Goal: Information Seeking & Learning: Learn about a topic

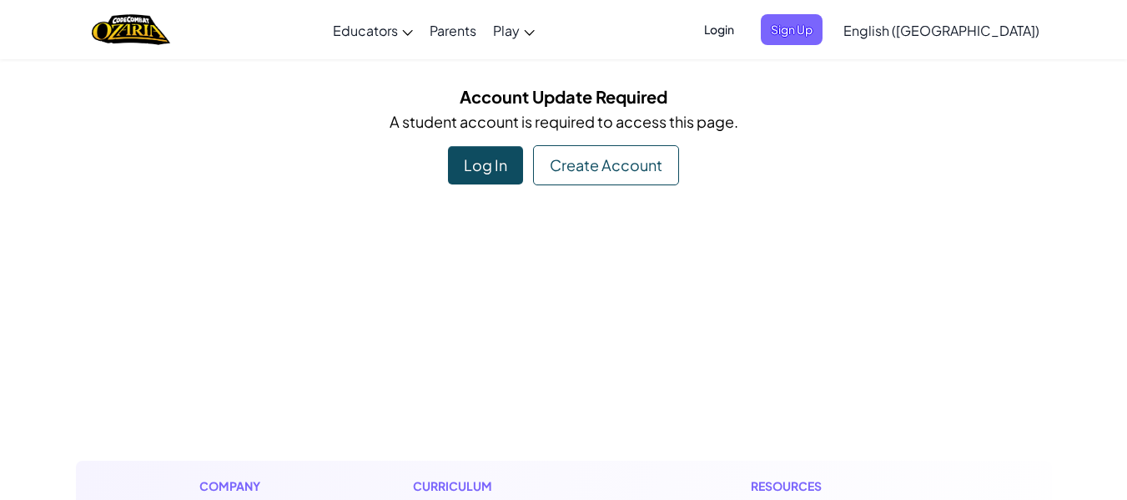
click at [482, 164] on div "Log In" at bounding box center [485, 165] width 75 height 38
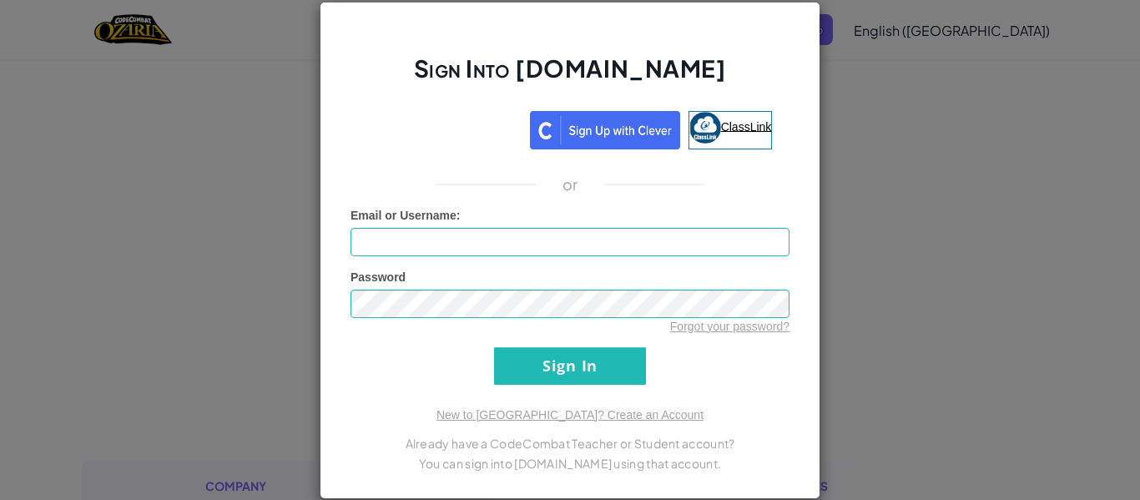
click at [727, 118] on link "ClassLink" at bounding box center [730, 130] width 84 height 38
click at [733, 126] on span "ClassLink" at bounding box center [746, 125] width 51 height 13
click at [960, 163] on div "Sign Into [DOMAIN_NAME] ClassLink or Unknown Error Email or Username : Password…" at bounding box center [570, 250] width 1140 height 500
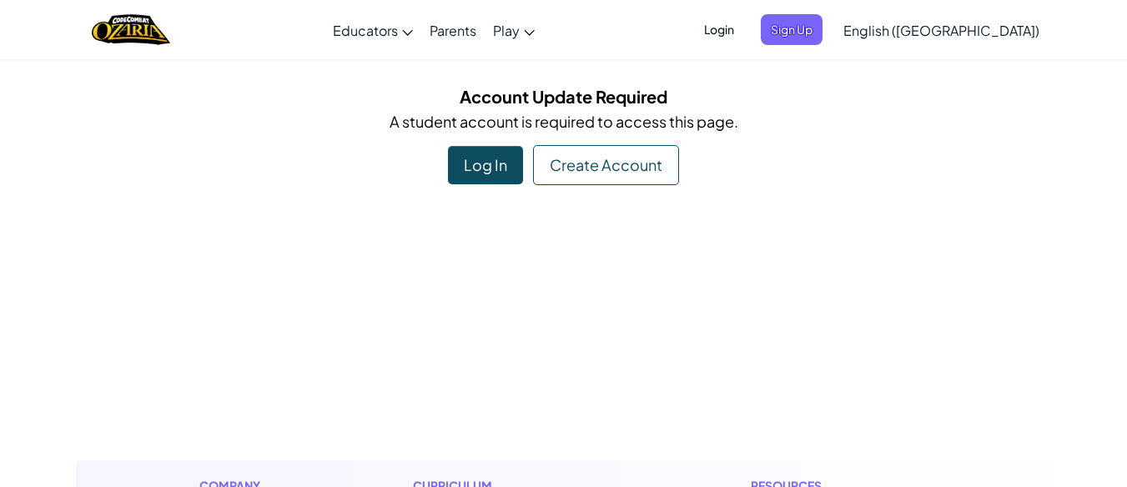
click at [558, 162] on div "Create Account" at bounding box center [606, 165] width 146 height 40
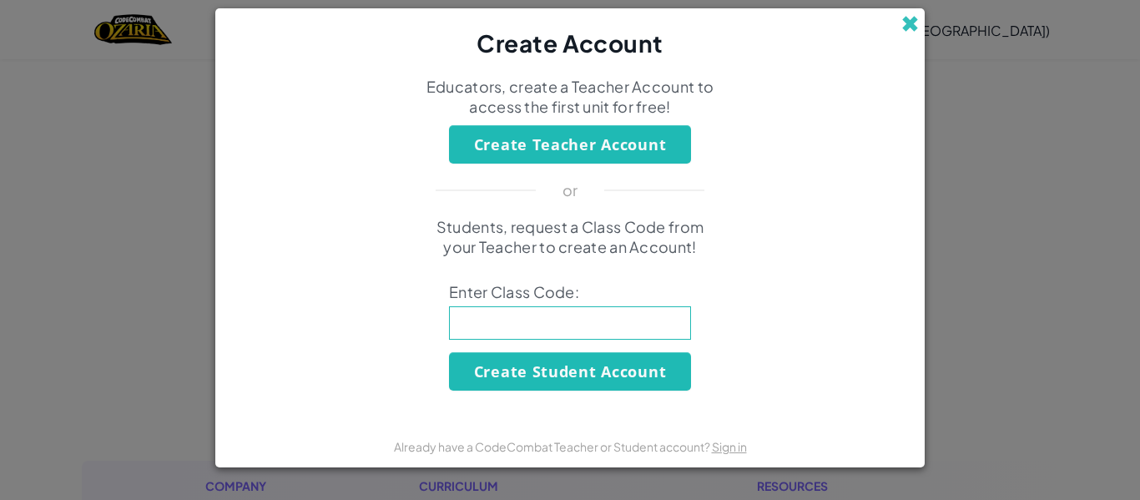
click at [907, 33] on span at bounding box center [910, 24] width 18 height 18
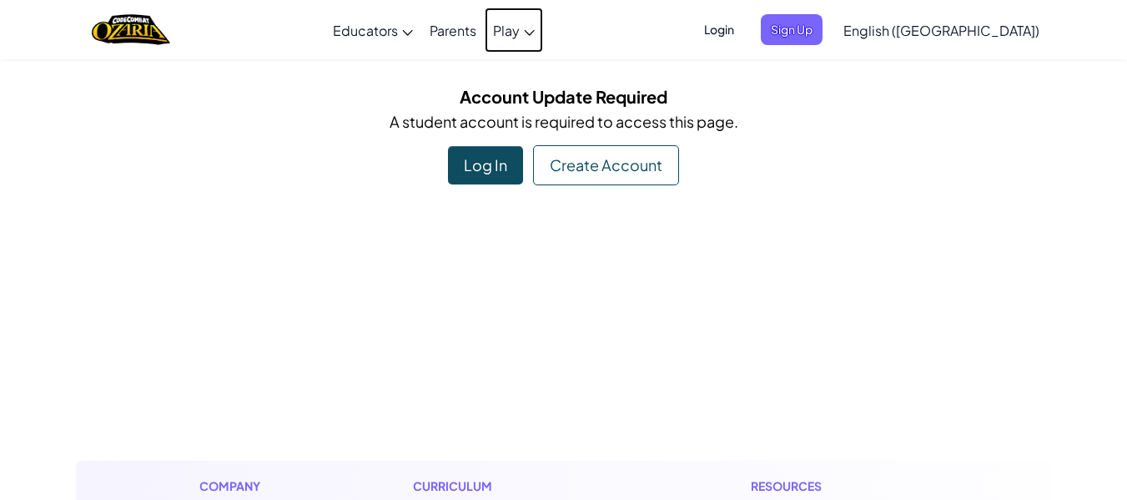
click at [543, 43] on link "Play" at bounding box center [514, 30] width 58 height 45
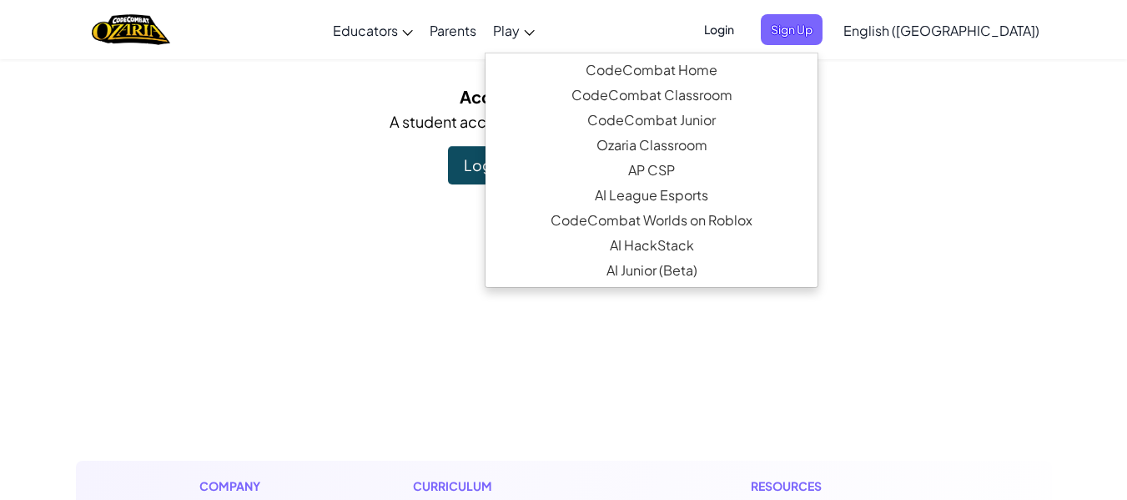
click at [491, 168] on div "Log In" at bounding box center [485, 165] width 75 height 38
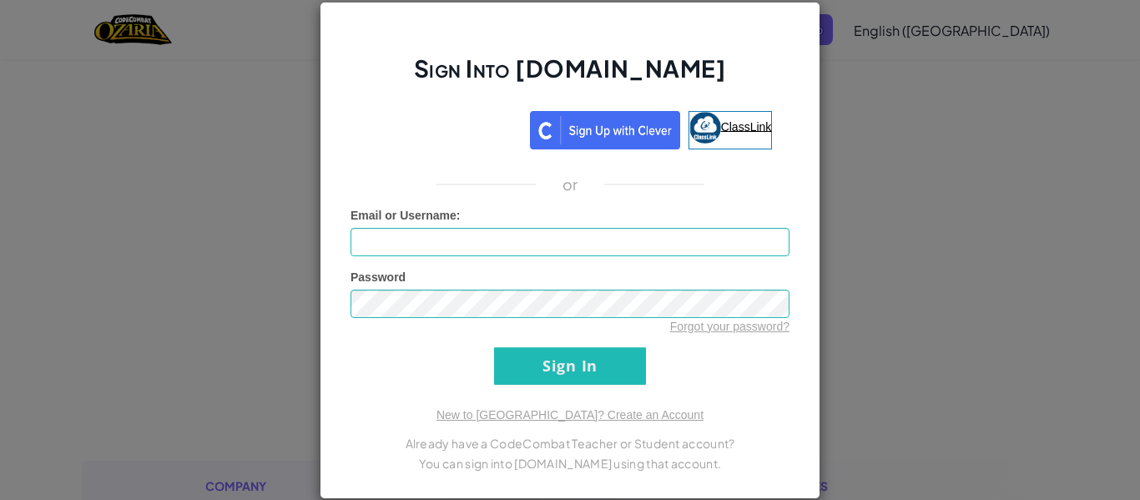
click at [713, 118] on link "ClassLink" at bounding box center [730, 130] width 84 height 38
click at [1108, 108] on div "Sign Into [DOMAIN_NAME] ClassLink or Unknown Error Email or Username : Password…" at bounding box center [570, 250] width 1140 height 500
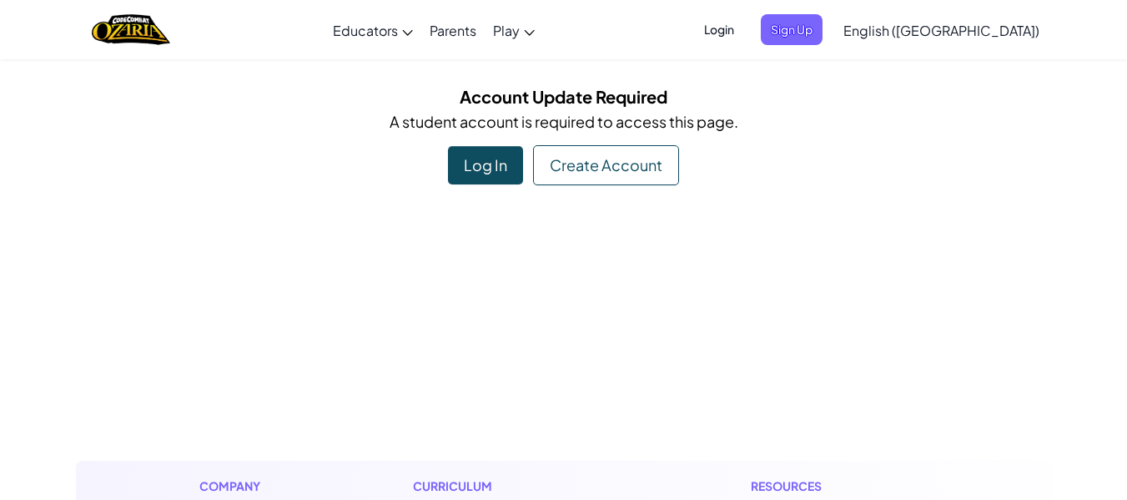
click at [501, 158] on div "Log In" at bounding box center [485, 165] width 75 height 38
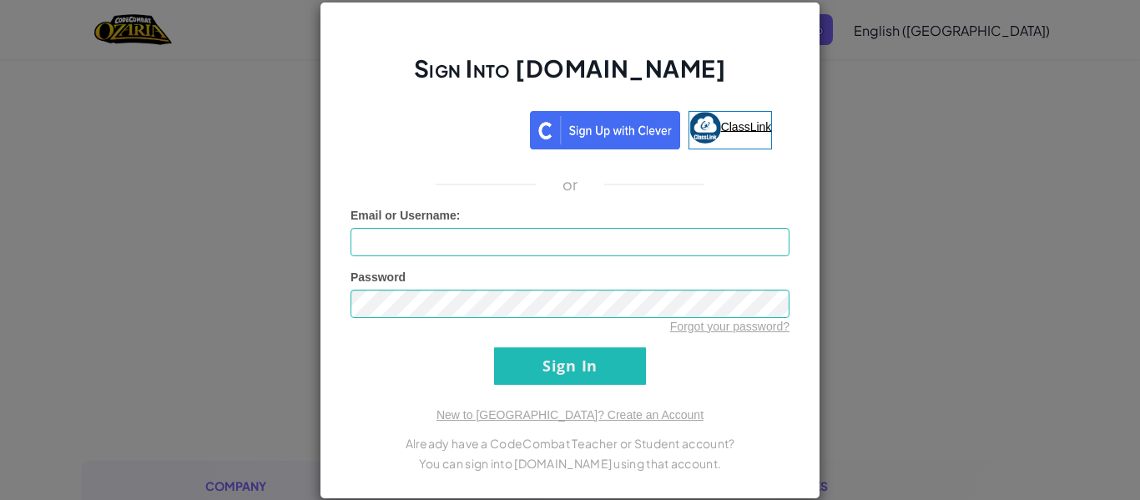
click at [711, 129] on img at bounding box center [705, 128] width 32 height 32
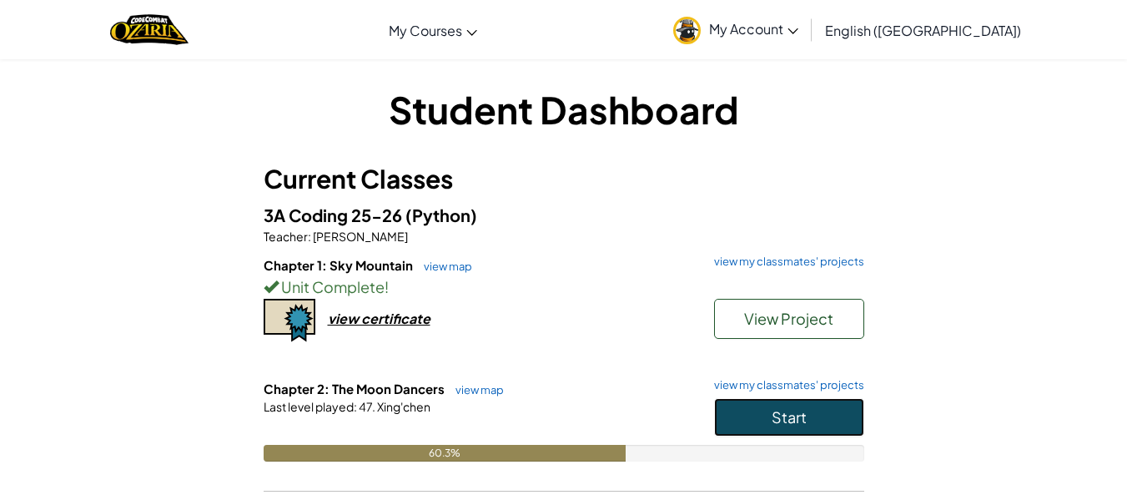
click at [791, 405] on button "Start" at bounding box center [789, 417] width 150 height 38
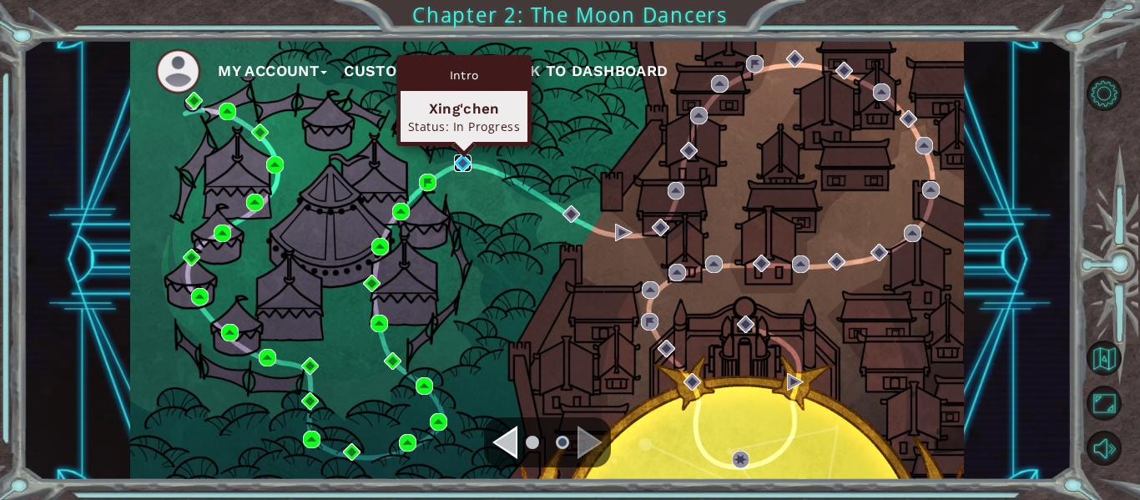
click at [461, 159] on img at bounding box center [463, 163] width 18 height 18
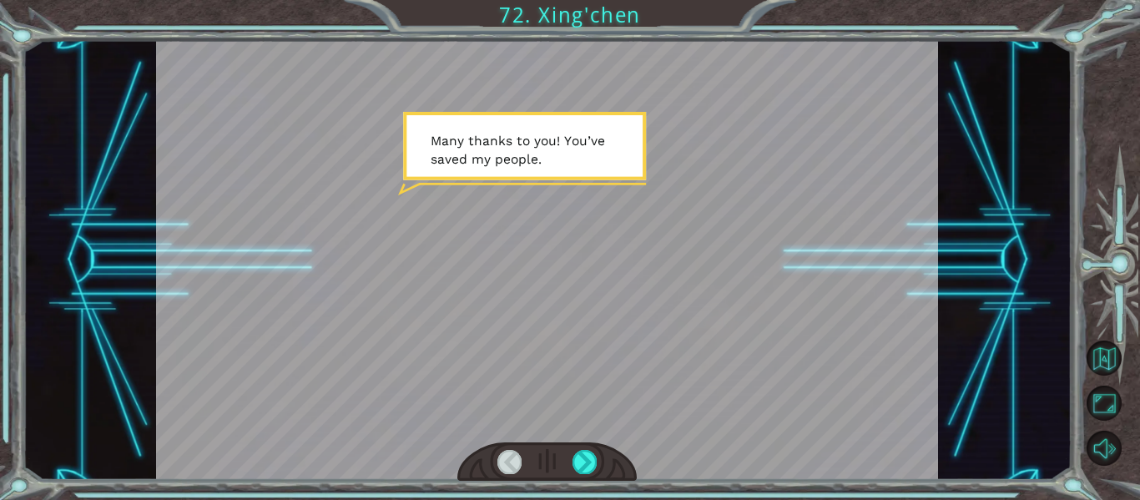
click at [618, 199] on div at bounding box center [547, 260] width 783 height 440
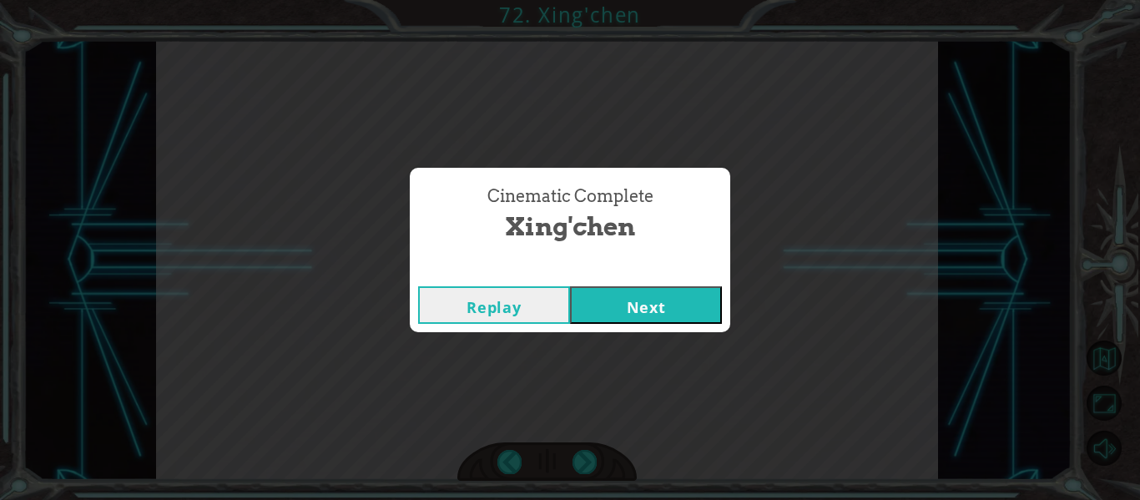
click at [612, 311] on button "Next" at bounding box center [646, 305] width 152 height 38
click at [597, 309] on button "Next" at bounding box center [646, 305] width 152 height 38
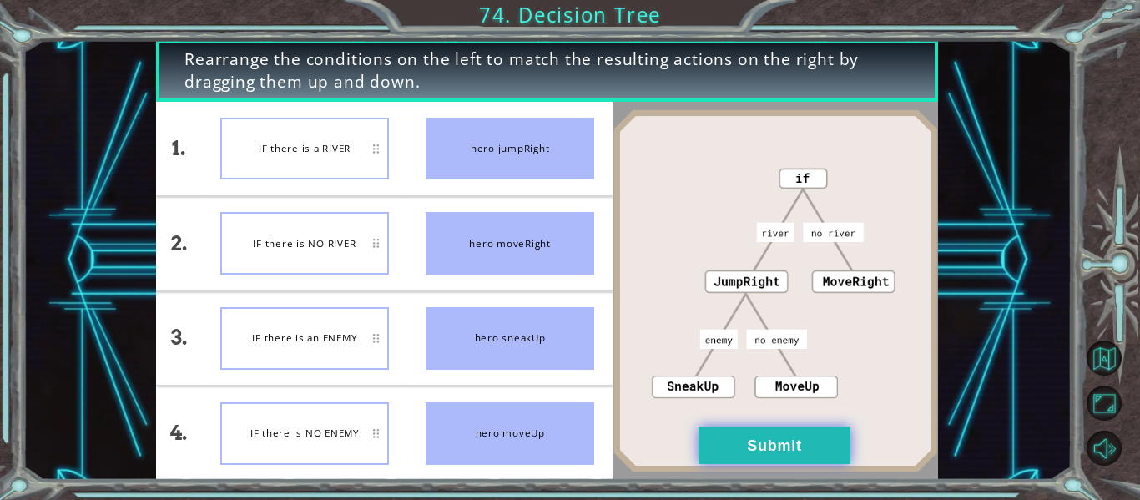
click at [774, 442] on button "Submit" at bounding box center [774, 445] width 152 height 38
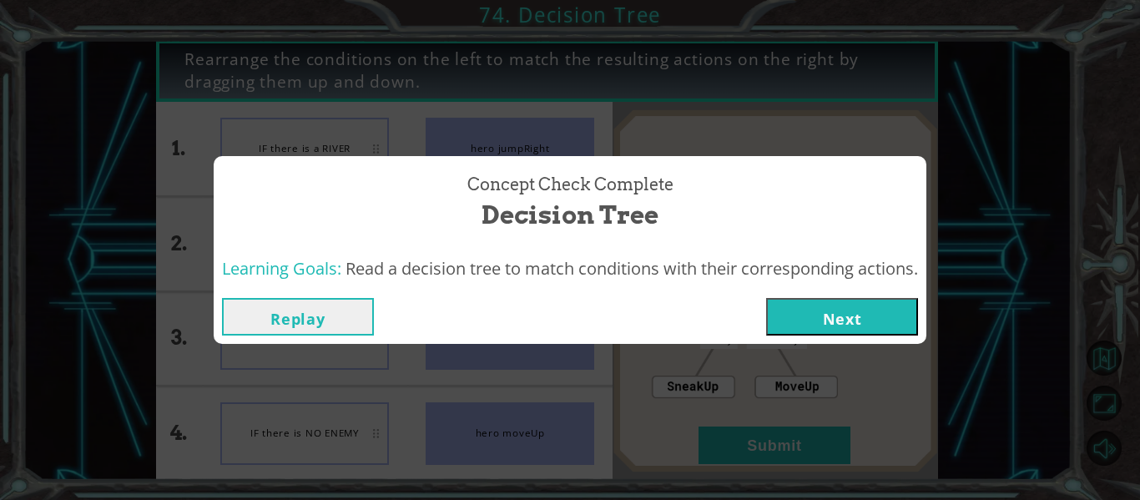
click at [832, 319] on button "Next" at bounding box center [842, 317] width 152 height 38
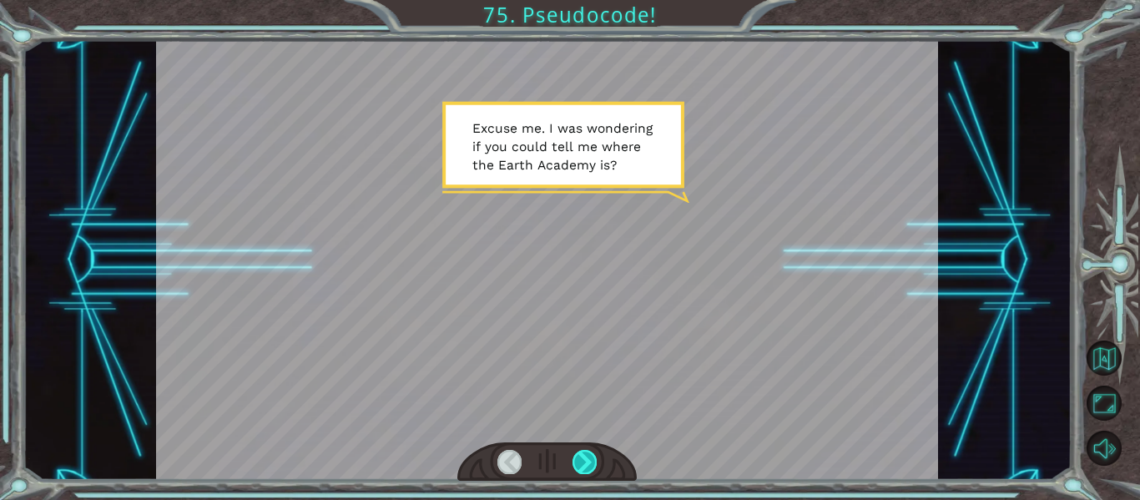
click at [581, 456] on div at bounding box center [584, 461] width 24 height 23
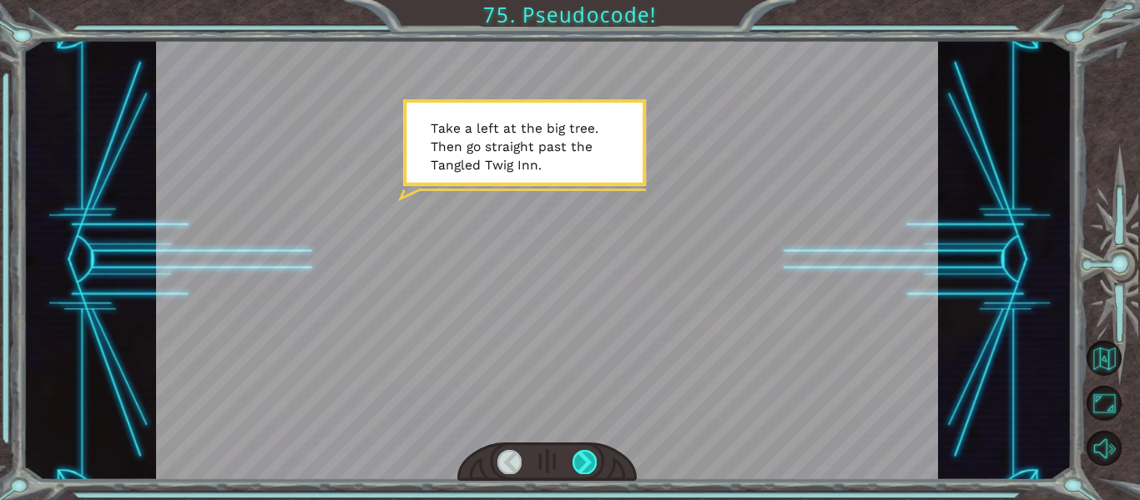
click at [578, 472] on div at bounding box center [584, 461] width 24 height 23
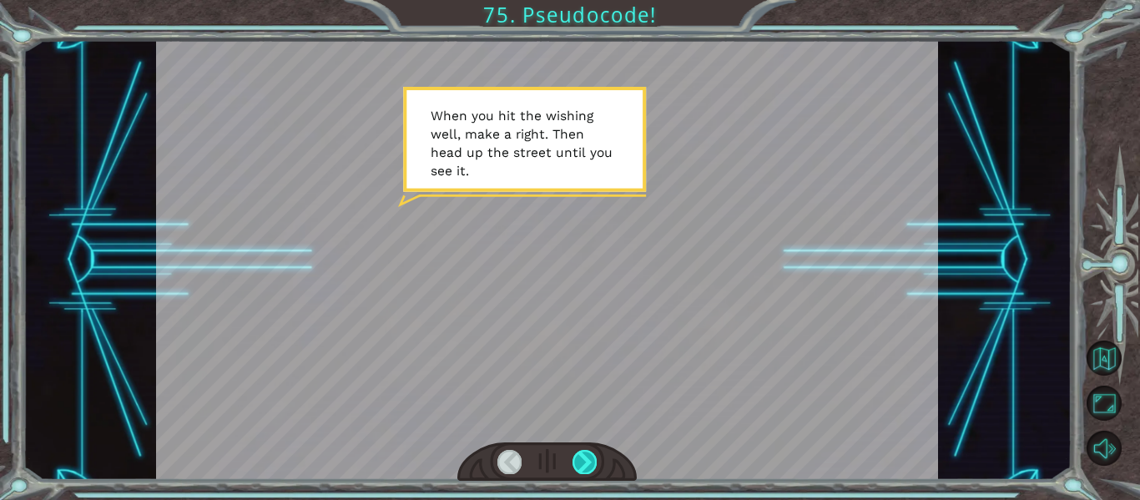
click at [578, 472] on div at bounding box center [584, 461] width 24 height 23
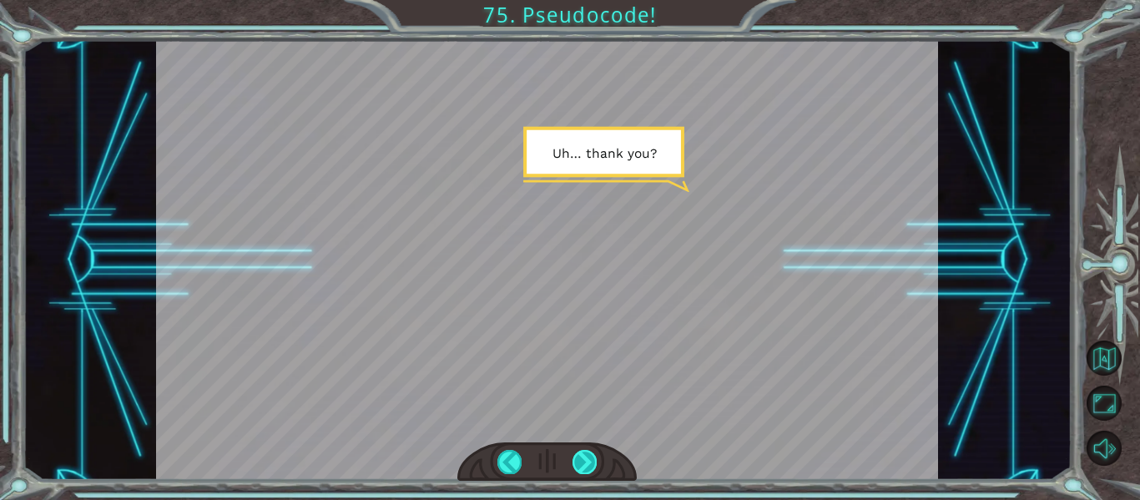
click at [578, 472] on div at bounding box center [584, 461] width 24 height 23
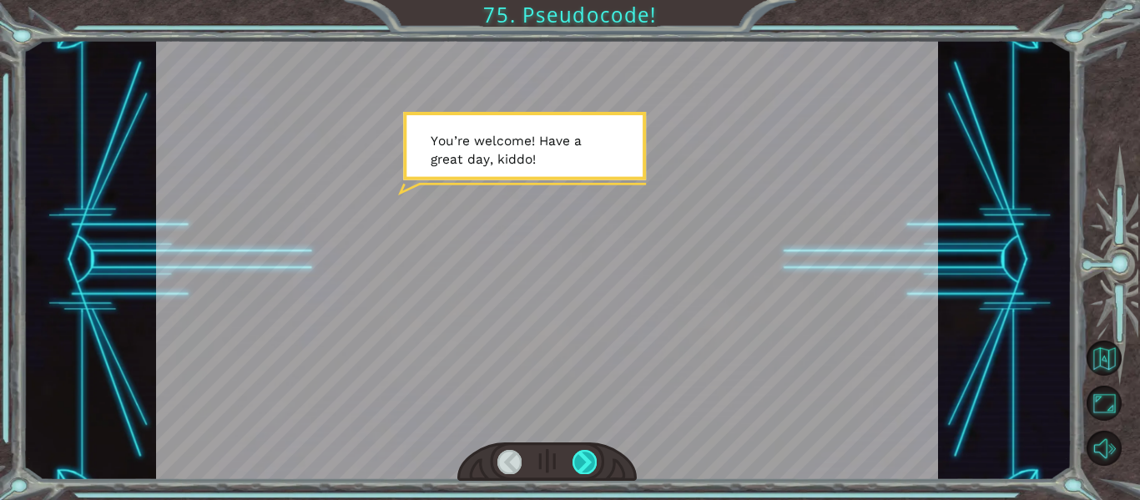
click at [578, 472] on div at bounding box center [584, 461] width 24 height 23
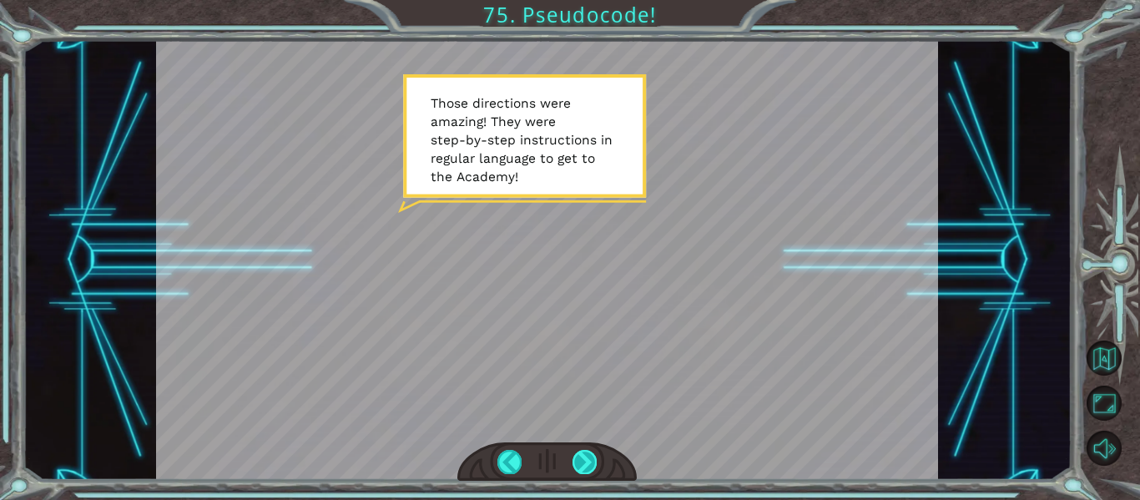
click at [587, 465] on div at bounding box center [584, 461] width 24 height 23
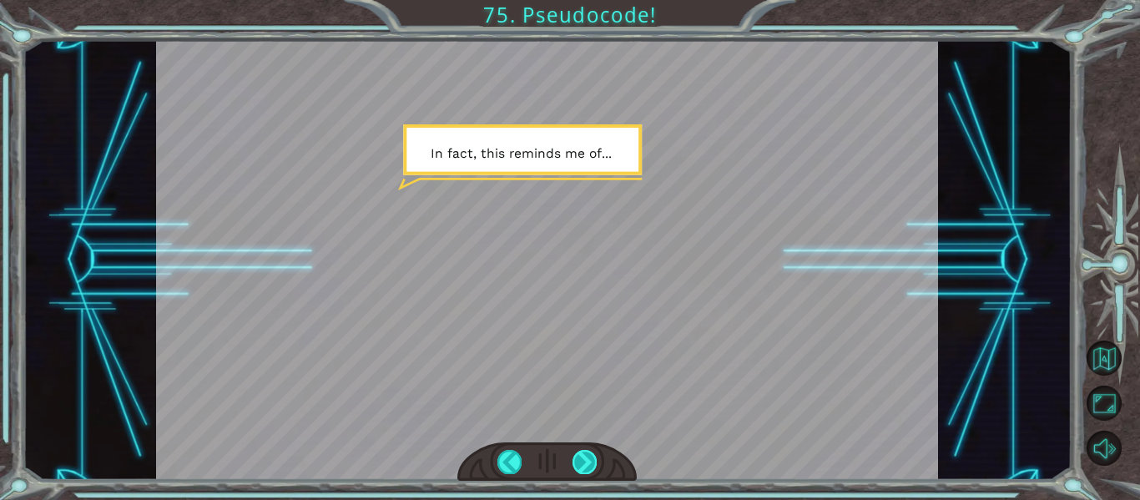
click at [586, 464] on div at bounding box center [584, 461] width 24 height 23
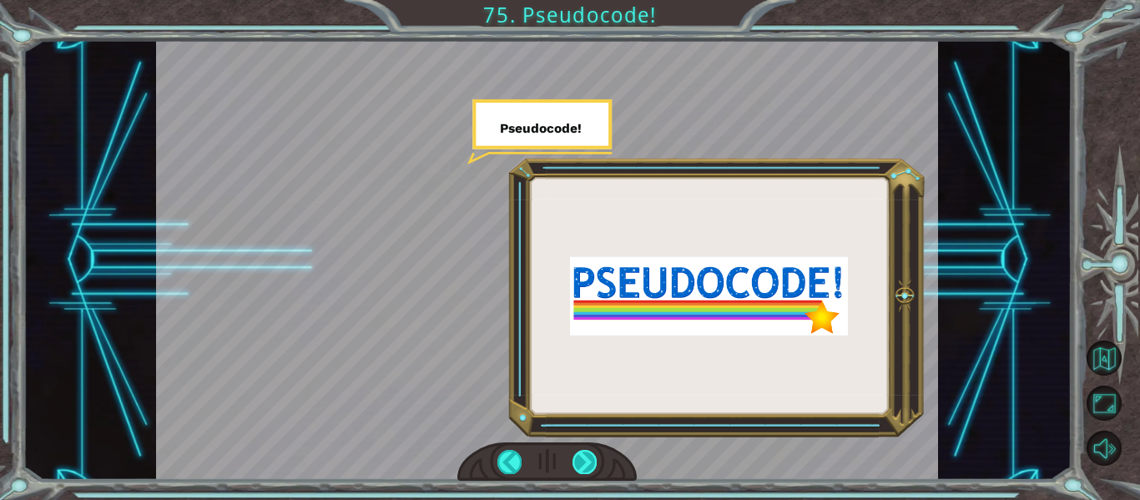
click at [584, 461] on div at bounding box center [584, 461] width 24 height 23
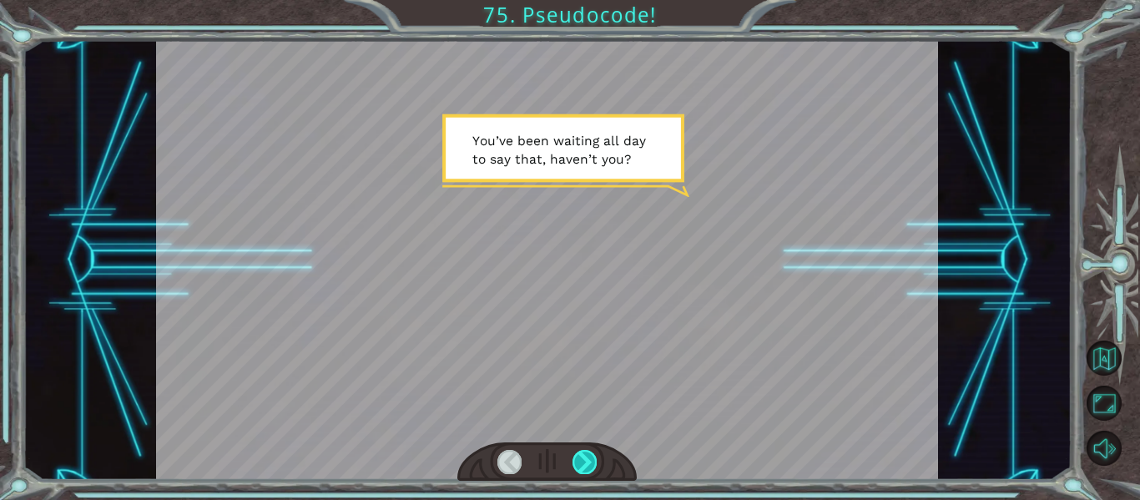
click at [584, 461] on div at bounding box center [584, 461] width 24 height 23
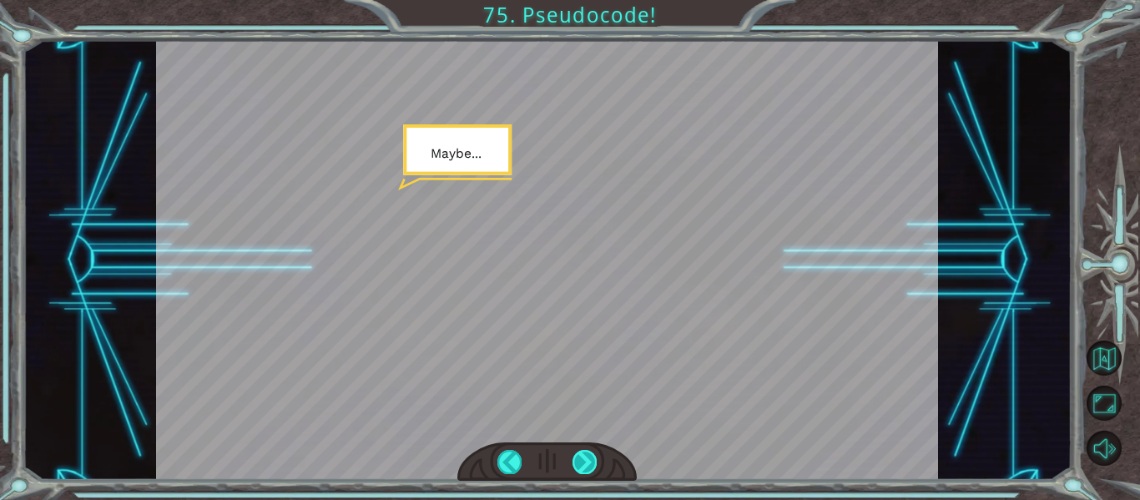
click at [584, 461] on div at bounding box center [584, 461] width 24 height 23
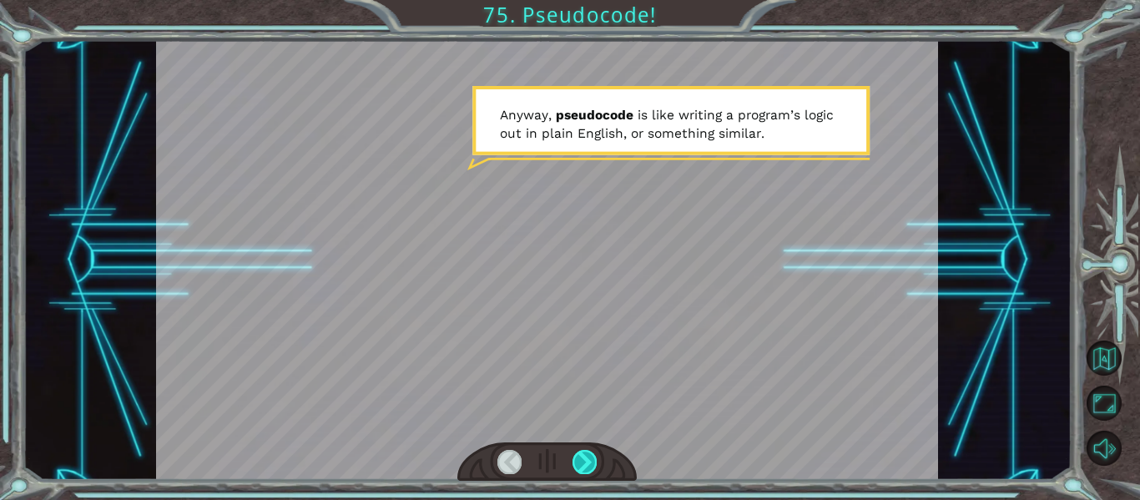
click at [584, 461] on div at bounding box center [584, 461] width 24 height 23
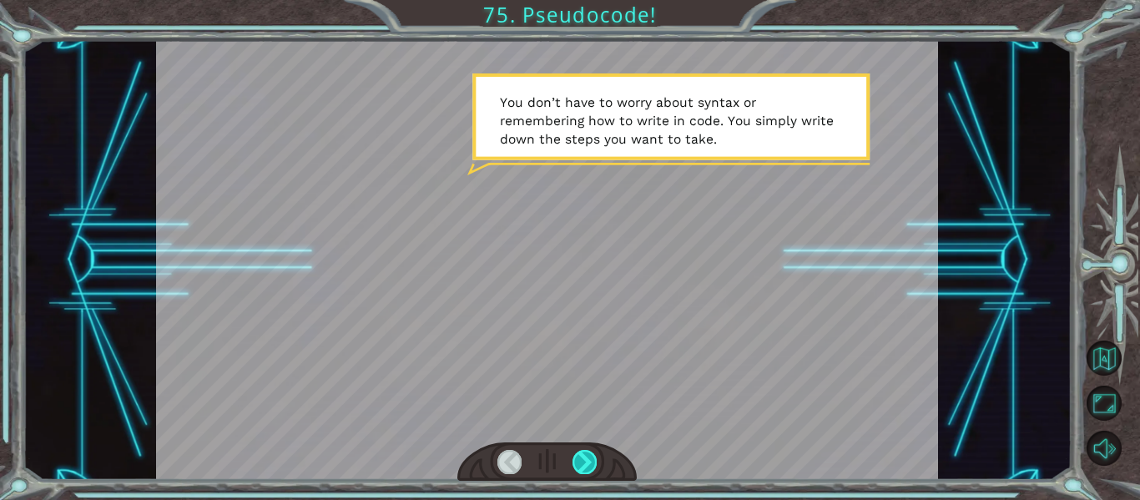
click at [584, 461] on div at bounding box center [584, 461] width 24 height 23
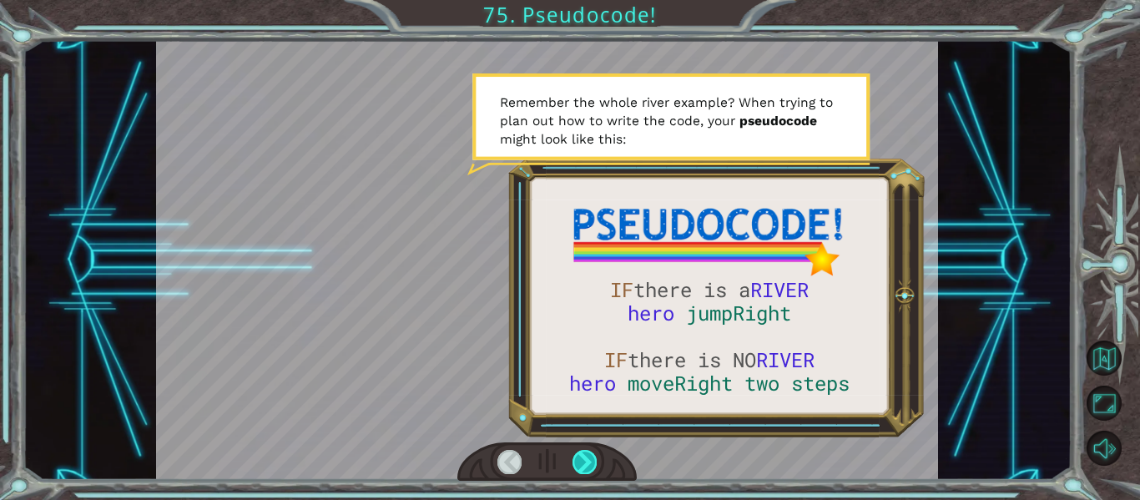
click at [584, 461] on div at bounding box center [584, 461] width 24 height 23
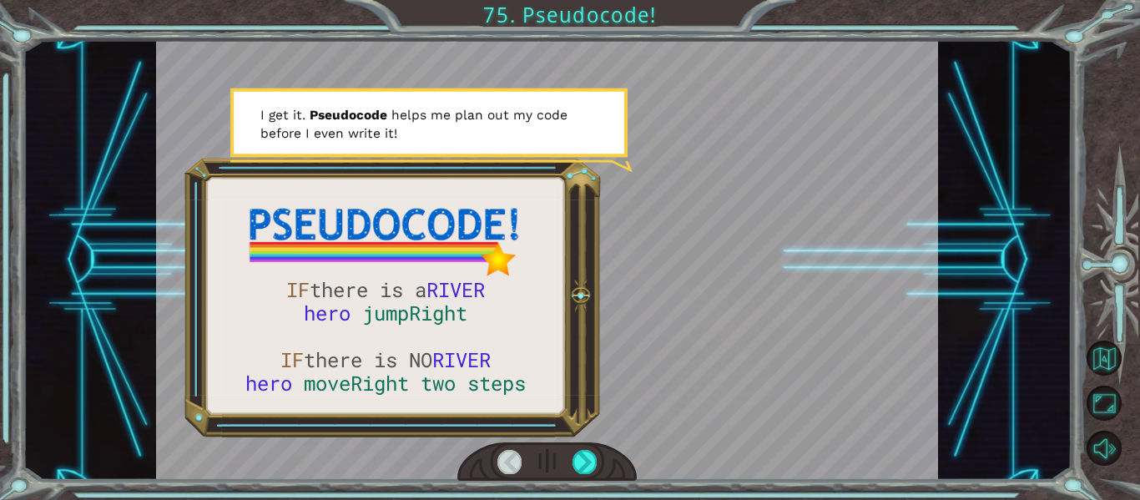
drag, startPoint x: 584, startPoint y: 461, endPoint x: 535, endPoint y: 436, distance: 55.2
click at [535, 436] on div at bounding box center [547, 260] width 783 height 440
click at [572, 456] on div at bounding box center [584, 461] width 24 height 23
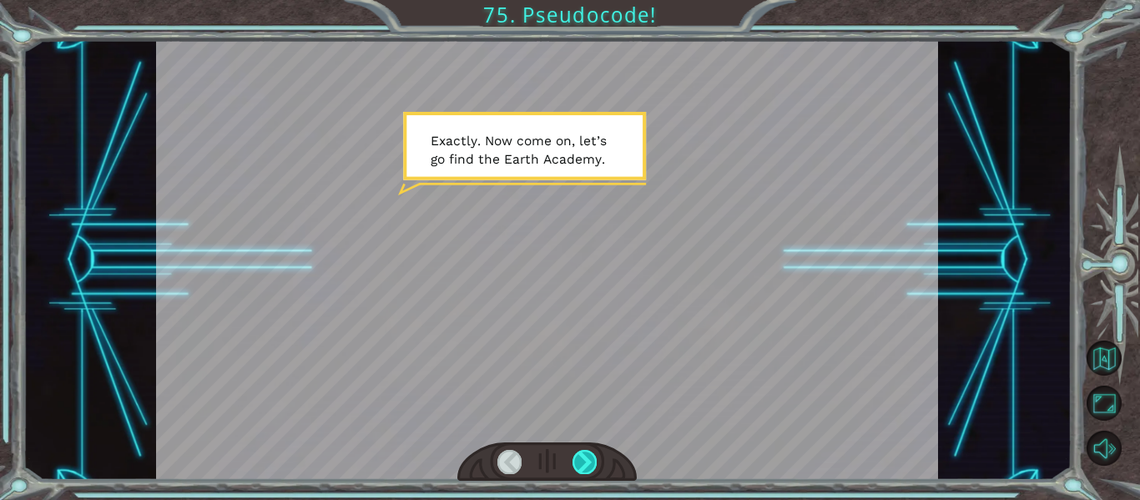
click at [572, 456] on div at bounding box center [584, 461] width 24 height 23
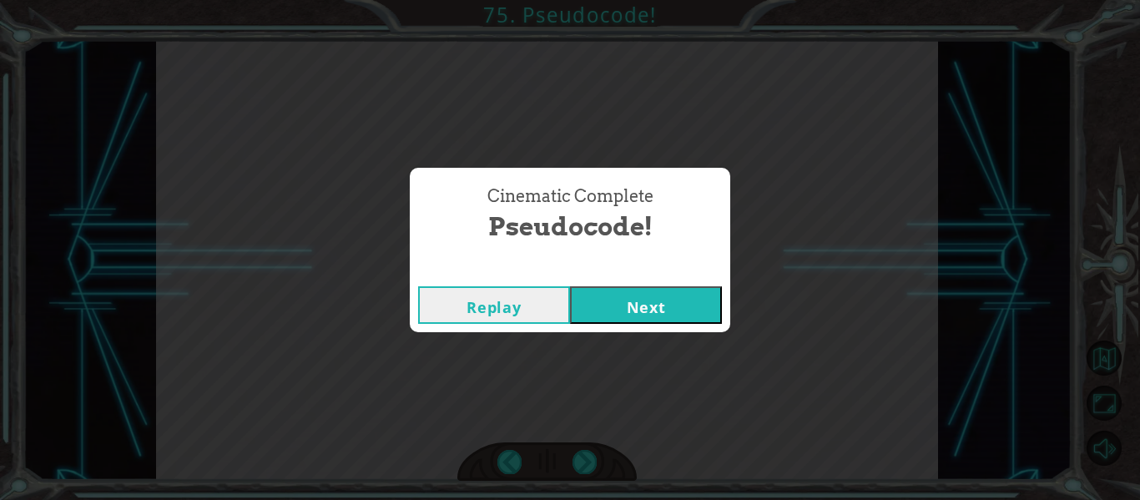
click at [602, 291] on button "Next" at bounding box center [646, 305] width 152 height 38
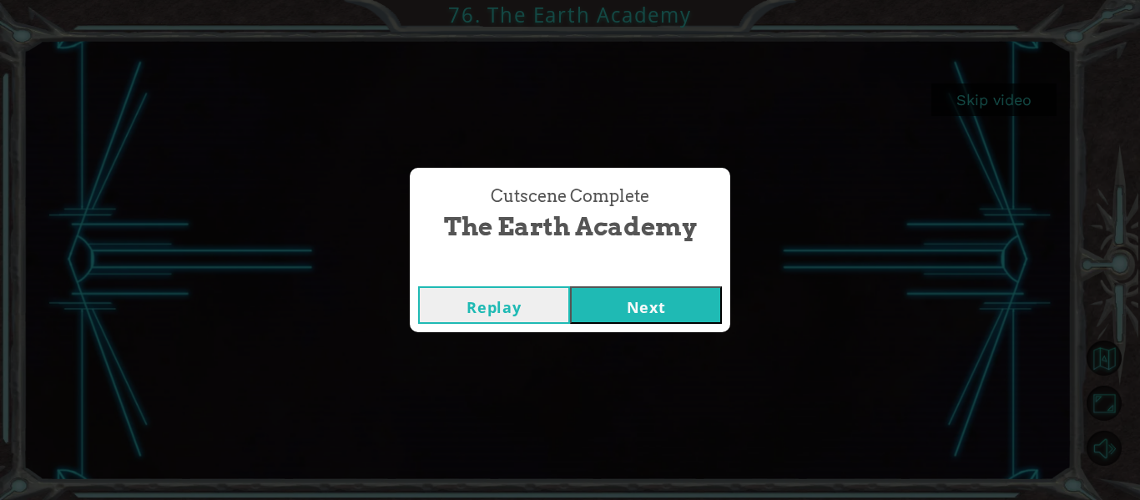
click at [637, 296] on button "Next" at bounding box center [646, 305] width 152 height 38
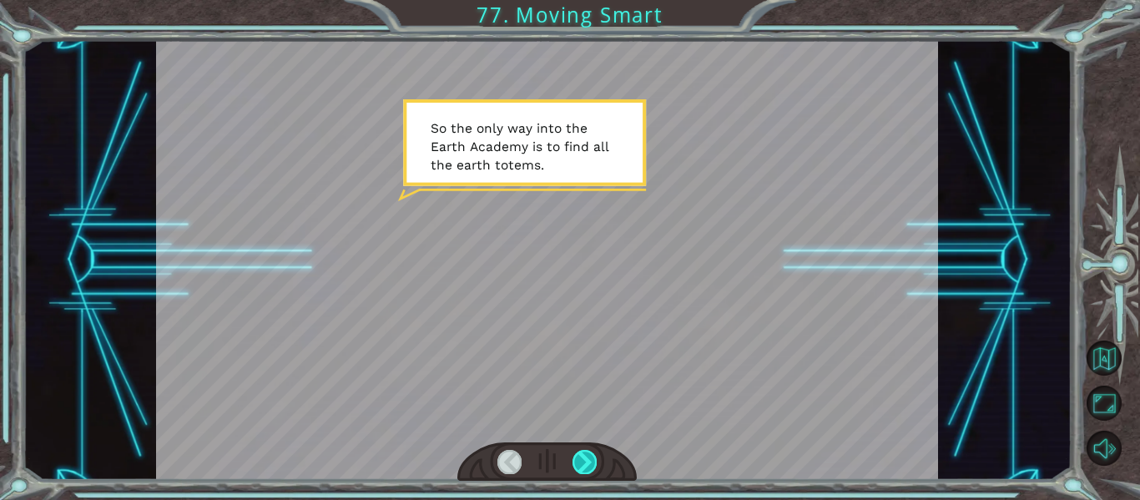
click at [578, 458] on div at bounding box center [584, 461] width 24 height 23
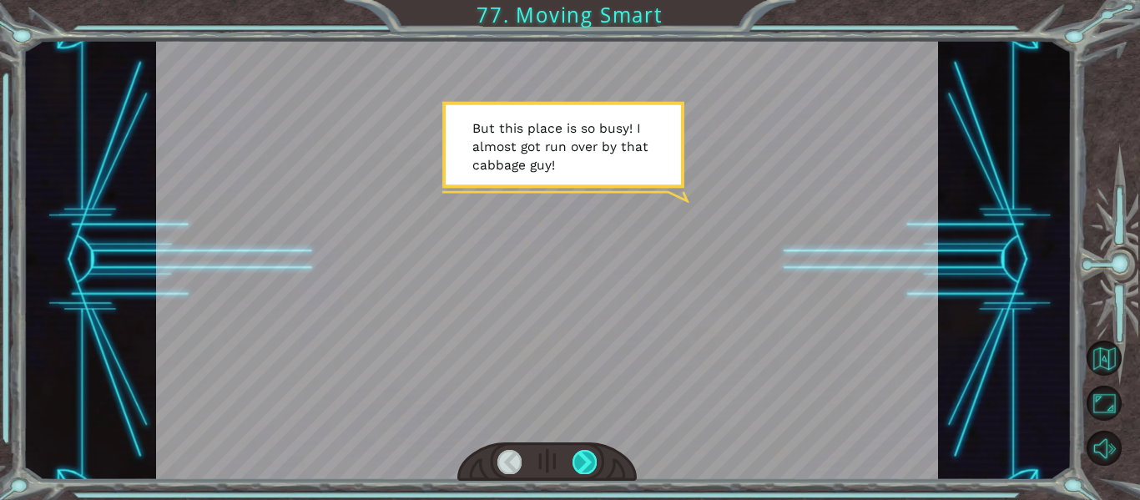
click at [576, 459] on div at bounding box center [584, 461] width 24 height 23
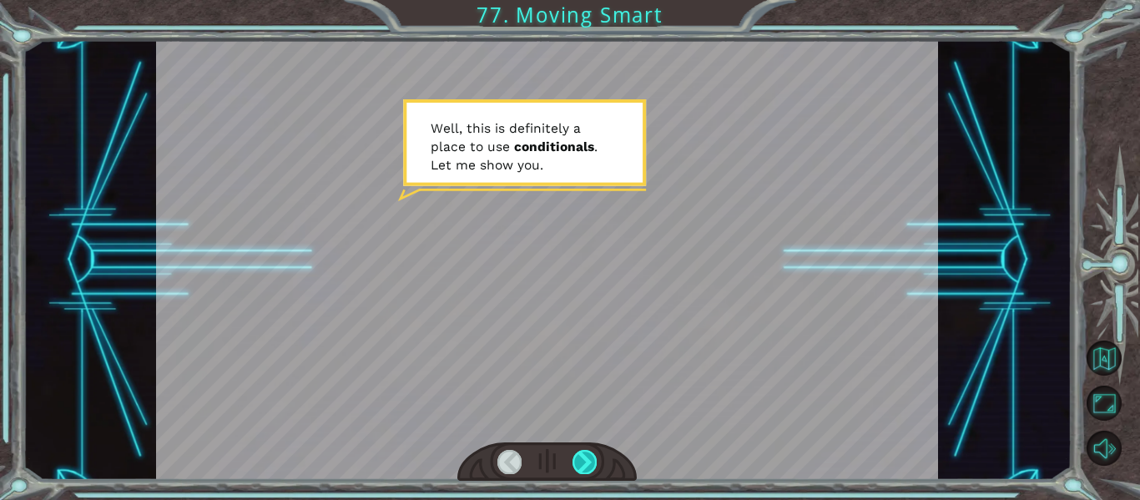
click at [576, 459] on div at bounding box center [584, 461] width 24 height 23
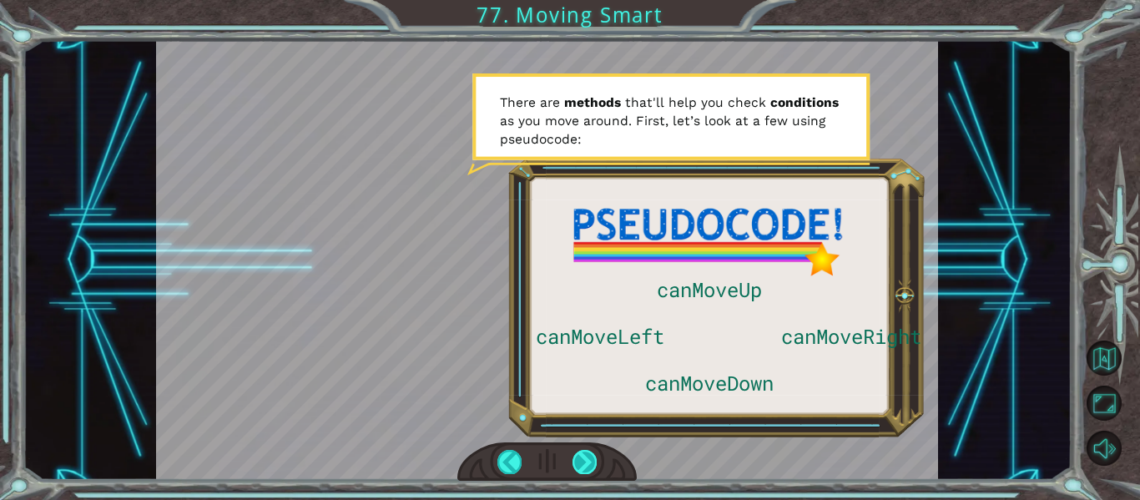
click at [578, 462] on div at bounding box center [584, 461] width 24 height 23
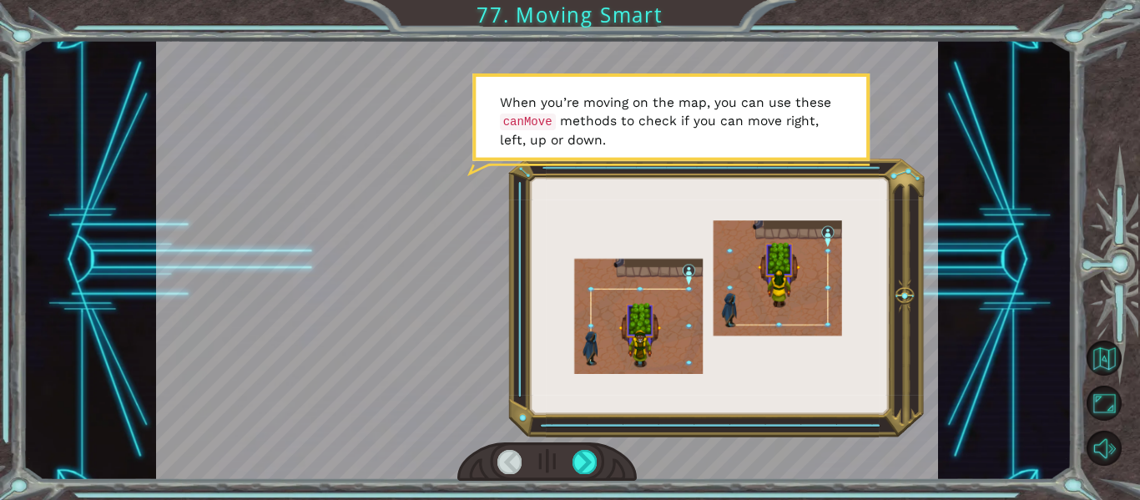
click at [585, 477] on div at bounding box center [547, 461] width 180 height 39
click at [581, 461] on div at bounding box center [584, 461] width 24 height 23
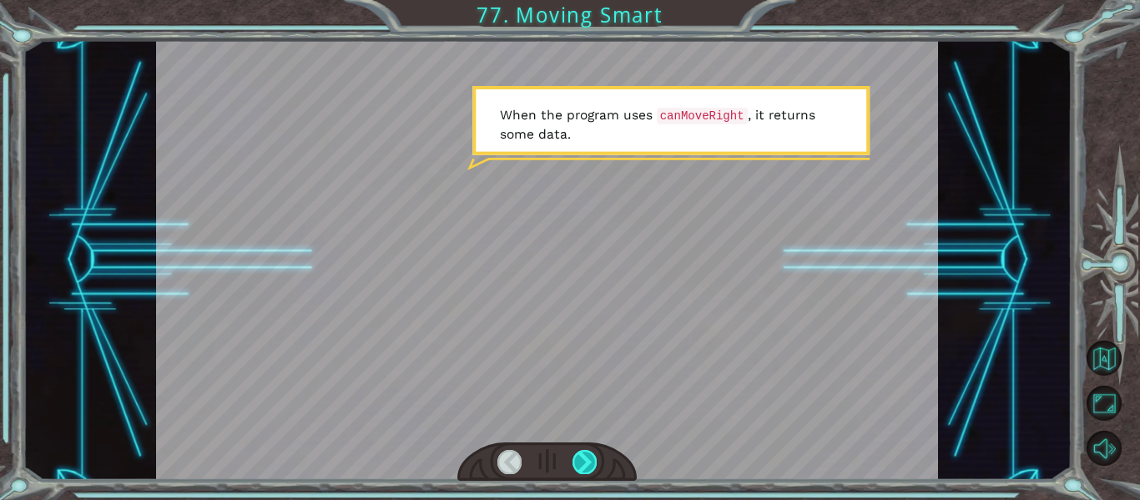
click at [590, 466] on div at bounding box center [584, 461] width 24 height 23
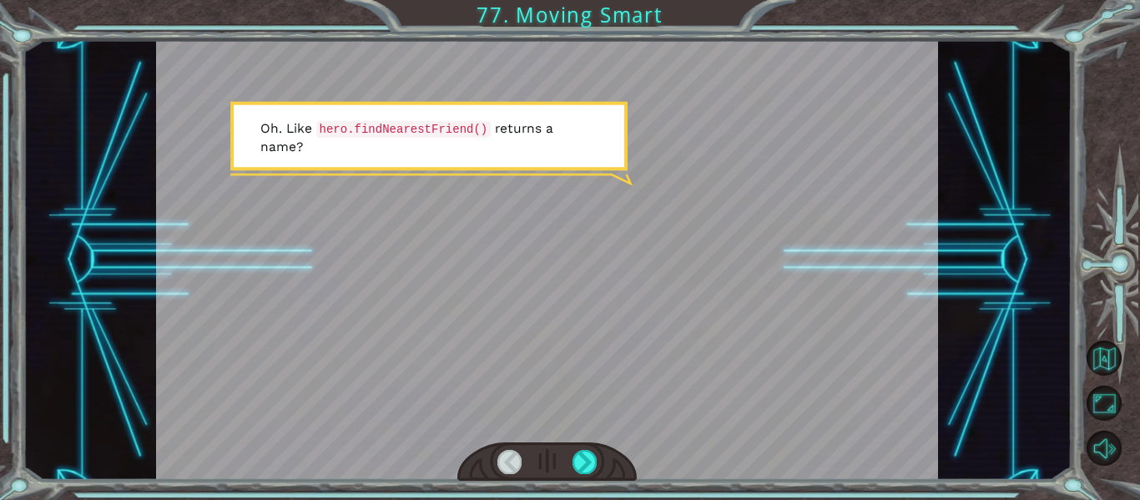
click at [597, 476] on div at bounding box center [547, 461] width 180 height 39
click at [594, 466] on div at bounding box center [584, 461] width 24 height 23
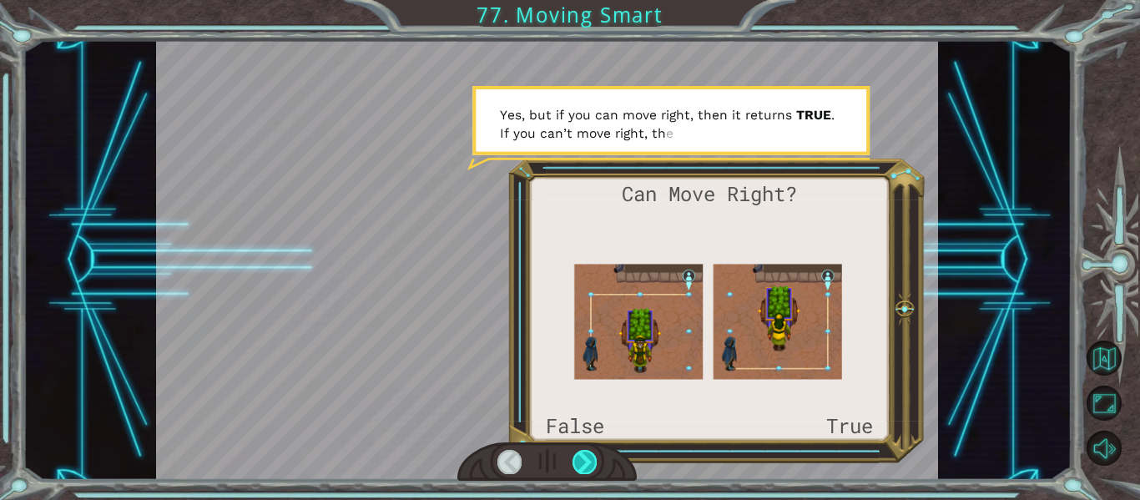
click at [594, 466] on div at bounding box center [584, 461] width 24 height 23
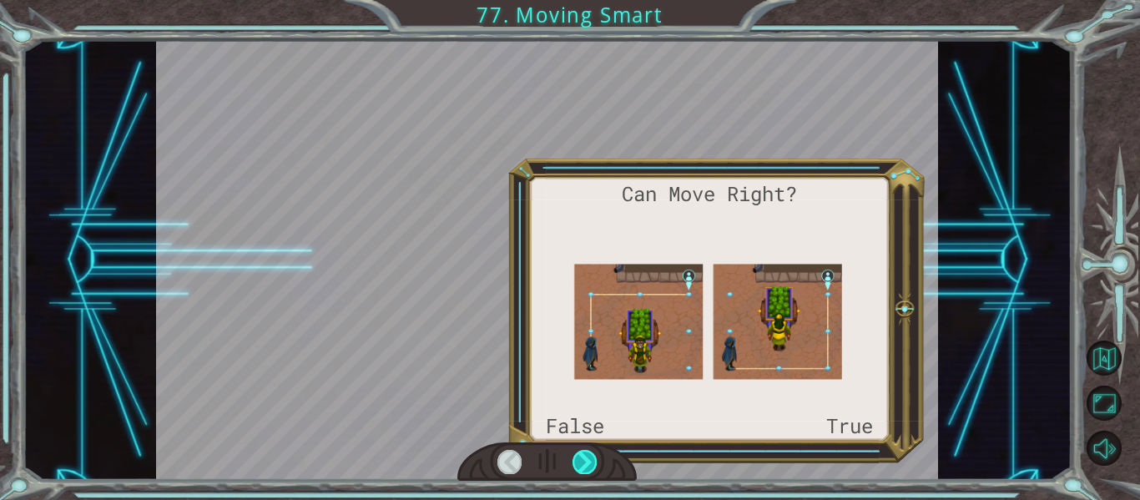
click at [594, 466] on div at bounding box center [584, 461] width 24 height 23
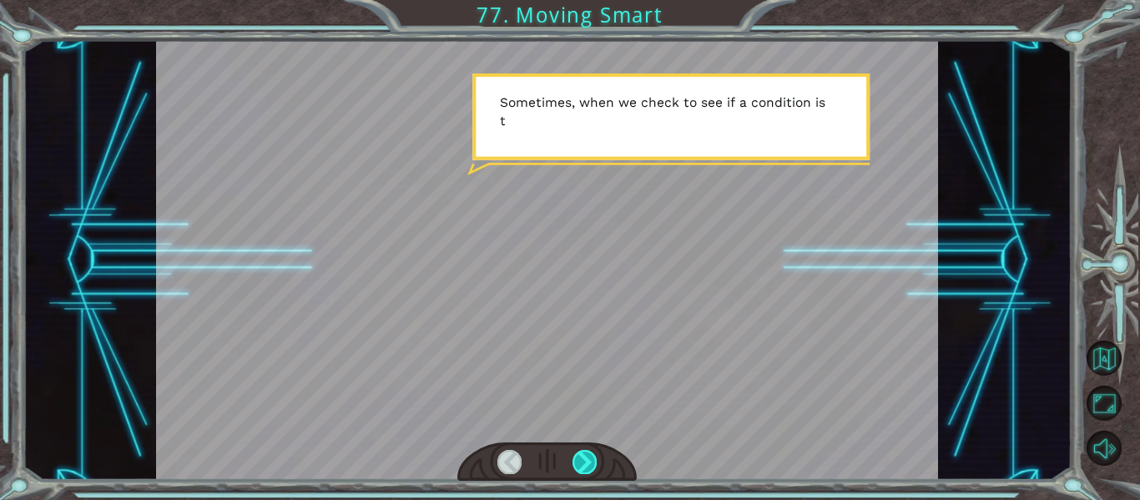
click at [594, 466] on div at bounding box center [584, 461] width 24 height 23
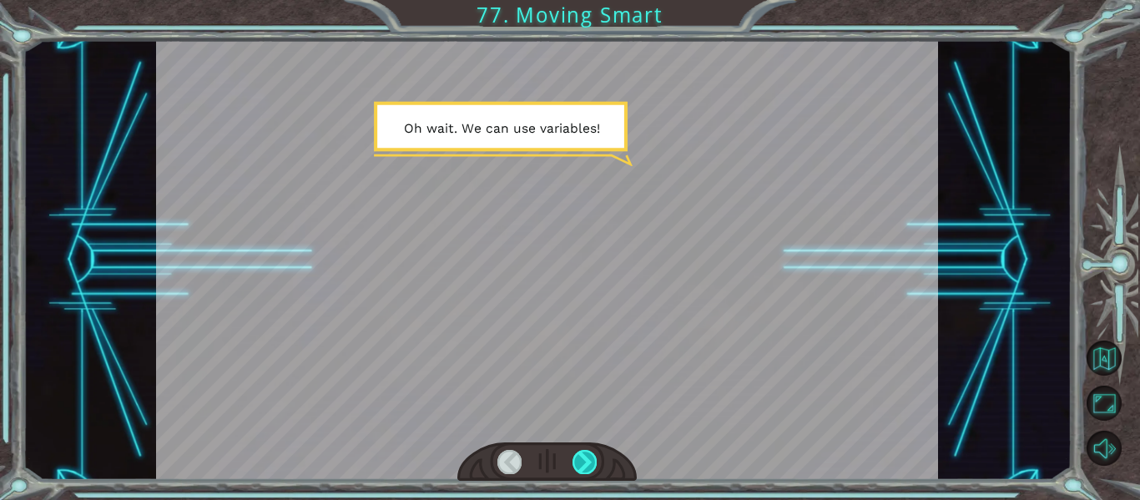
click at [594, 466] on div at bounding box center [584, 461] width 24 height 23
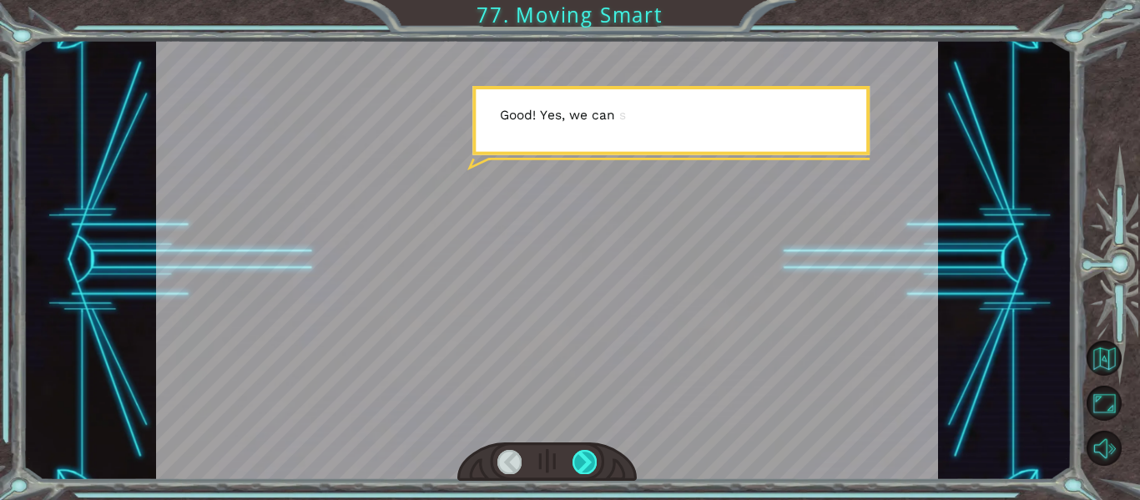
click at [594, 466] on div at bounding box center [584, 461] width 24 height 23
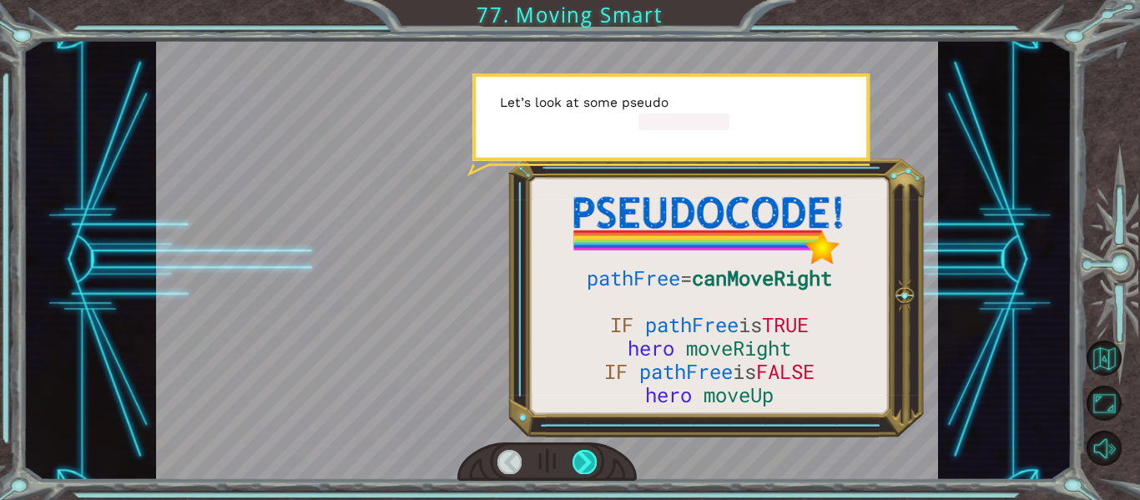
click at [594, 466] on div at bounding box center [584, 461] width 24 height 23
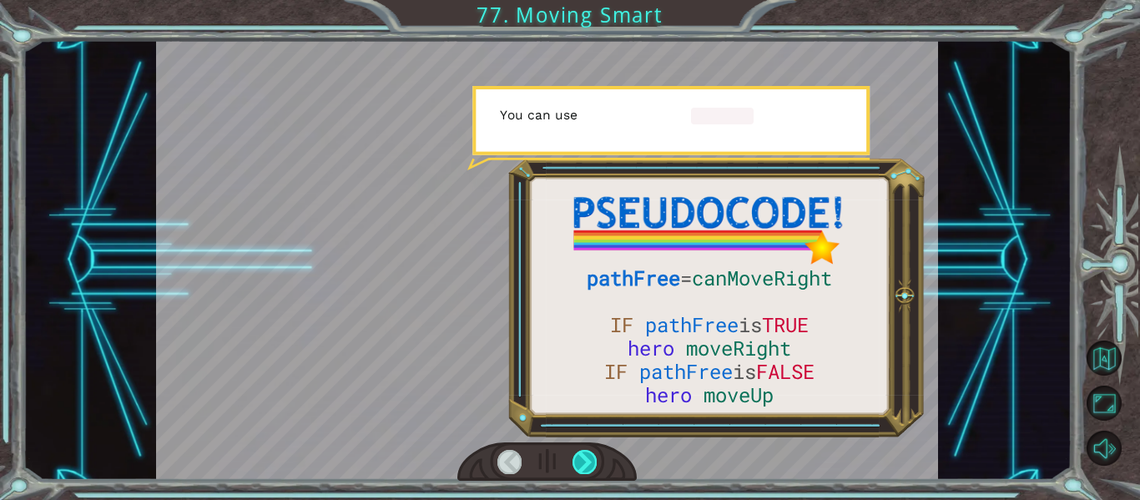
click at [582, 461] on div at bounding box center [584, 461] width 24 height 23
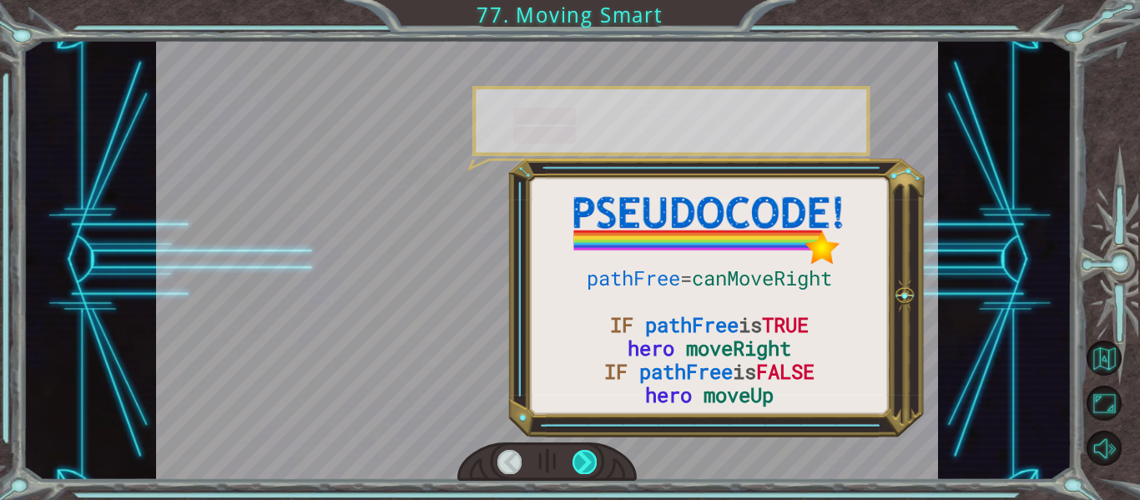
click at [582, 461] on div at bounding box center [584, 461] width 24 height 23
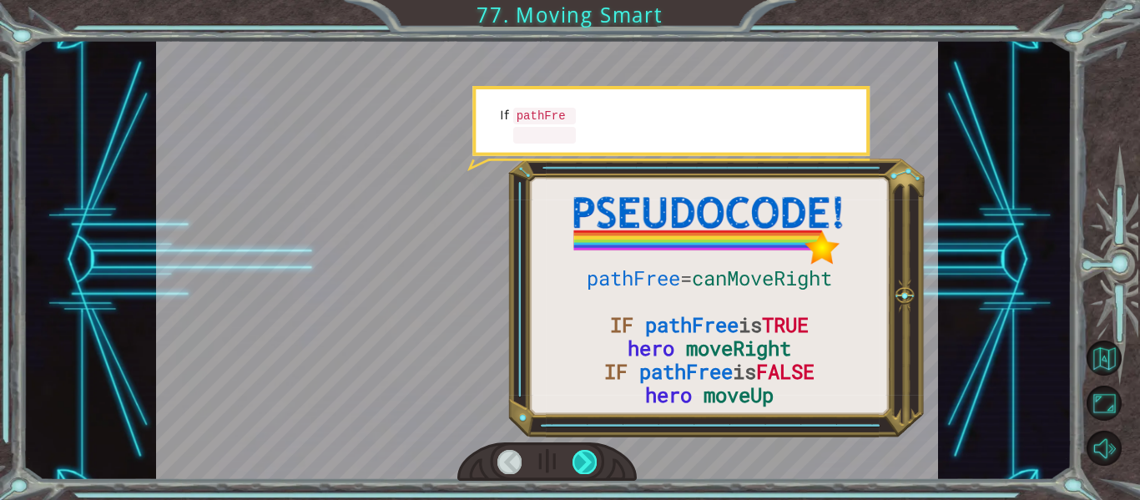
click at [582, 461] on div at bounding box center [584, 461] width 24 height 23
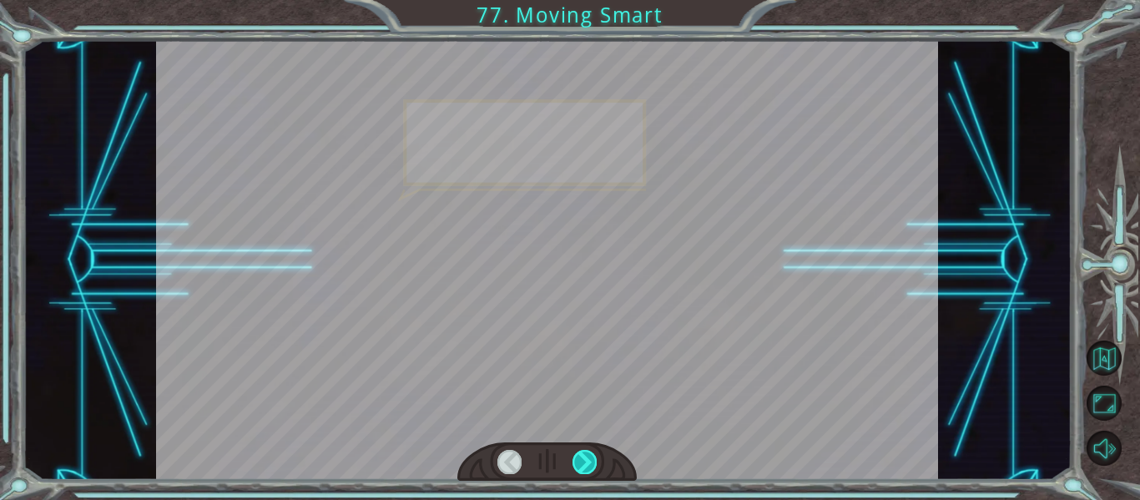
click at [582, 461] on div at bounding box center [584, 461] width 24 height 23
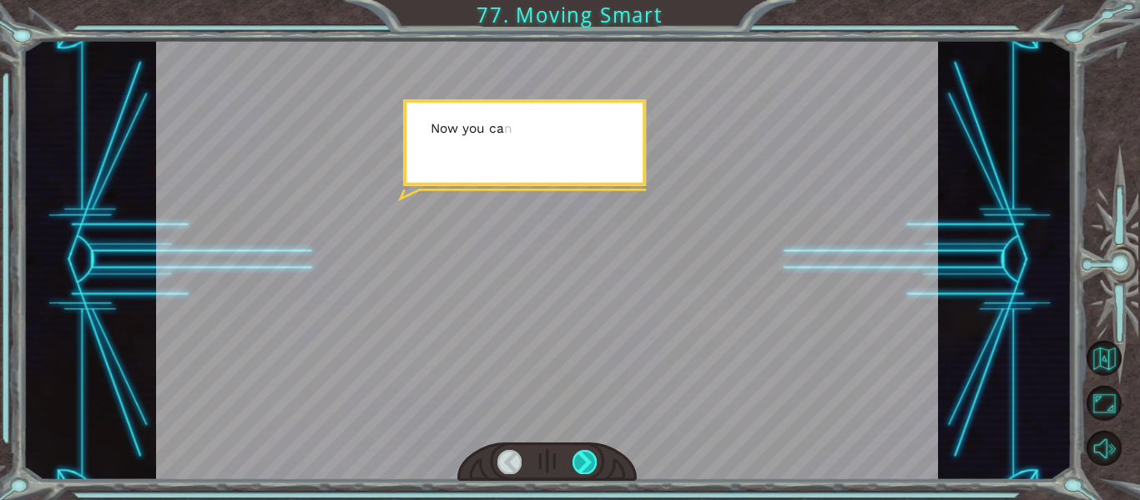
click at [582, 461] on div at bounding box center [584, 461] width 24 height 23
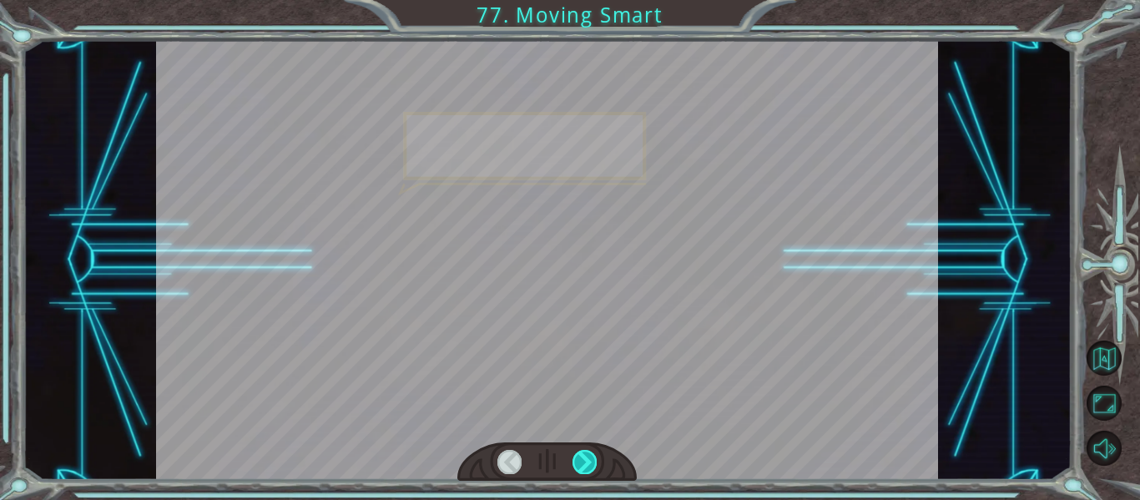
click at [582, 461] on div at bounding box center [584, 461] width 24 height 23
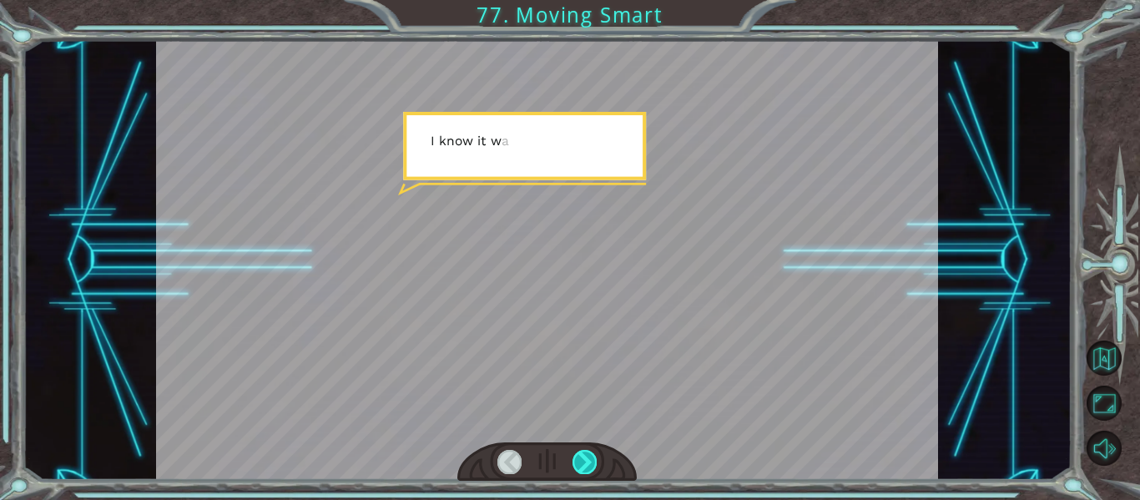
click at [582, 461] on div at bounding box center [584, 461] width 24 height 23
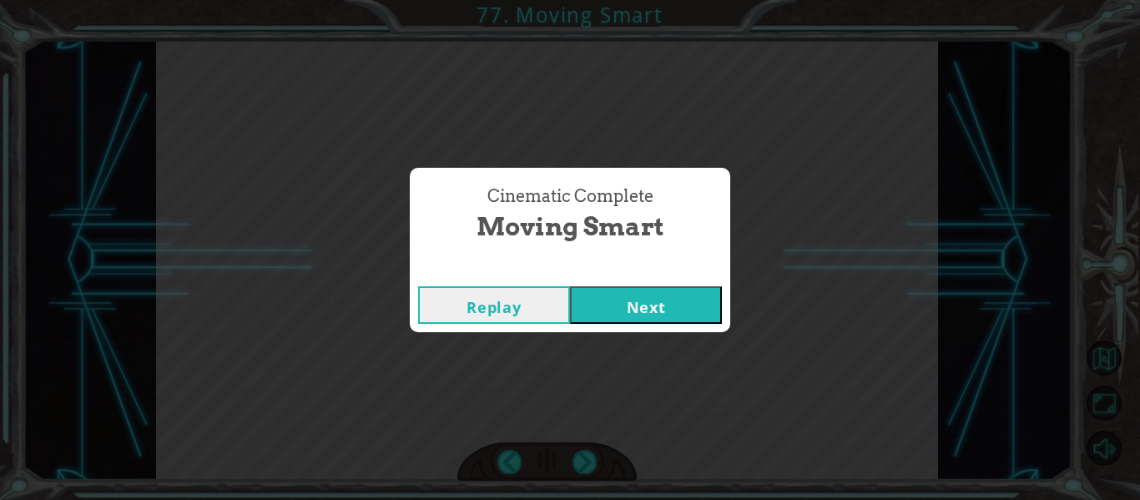
click at [654, 307] on button "Next" at bounding box center [646, 305] width 152 height 38
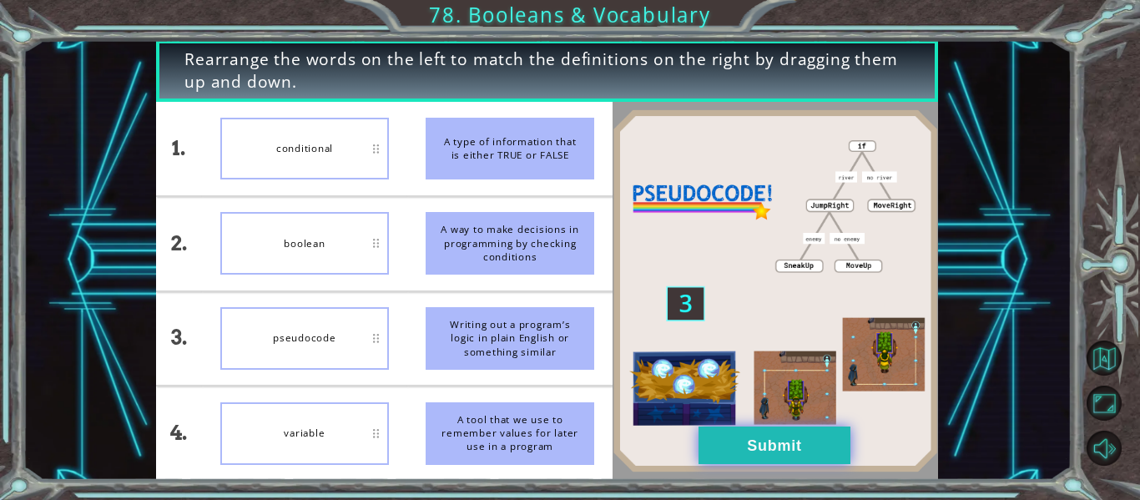
click at [738, 431] on button "Submit" at bounding box center [774, 445] width 152 height 38
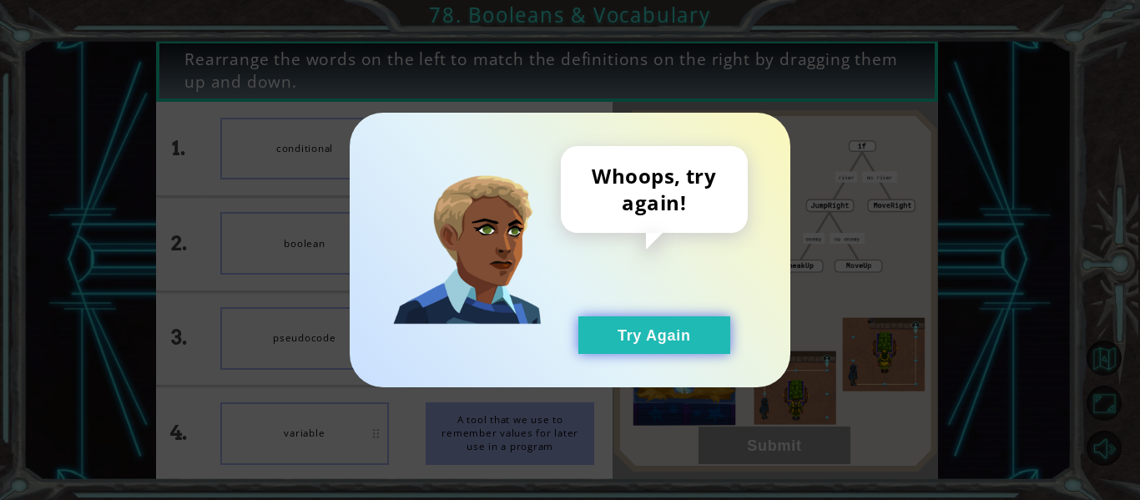
click at [686, 342] on button "Try Again" at bounding box center [654, 335] width 152 height 38
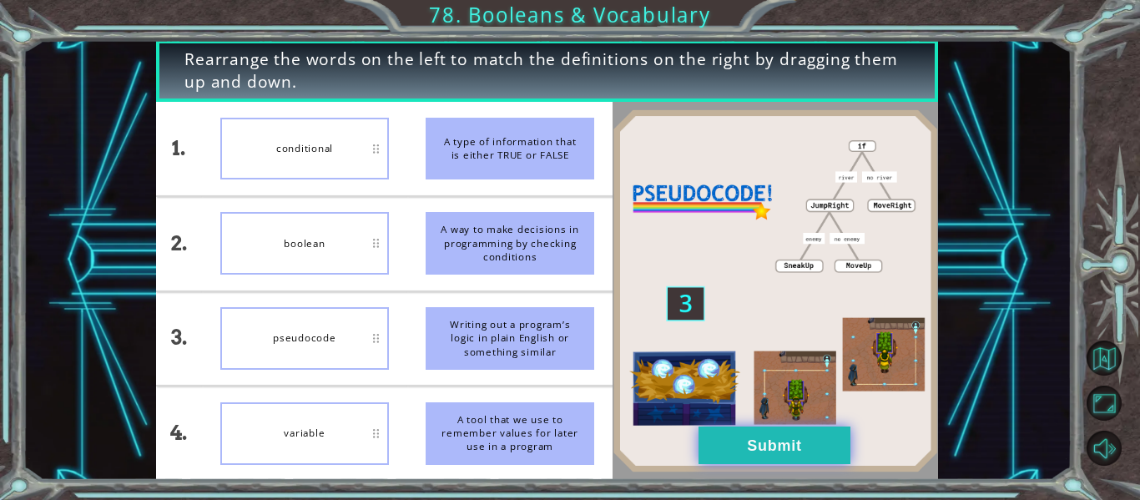
click at [713, 437] on button "Submit" at bounding box center [774, 445] width 152 height 38
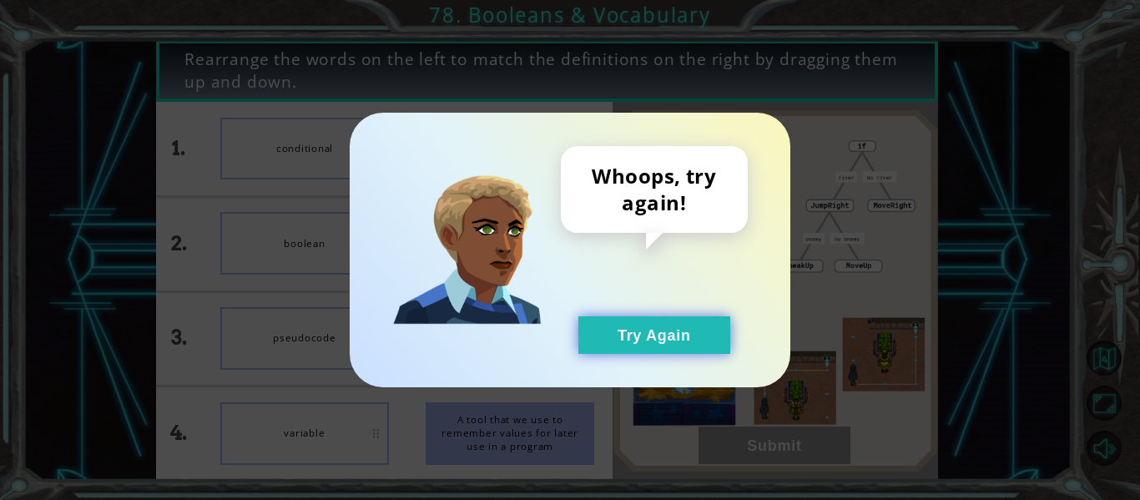
click at [621, 323] on button "Try Again" at bounding box center [654, 335] width 152 height 38
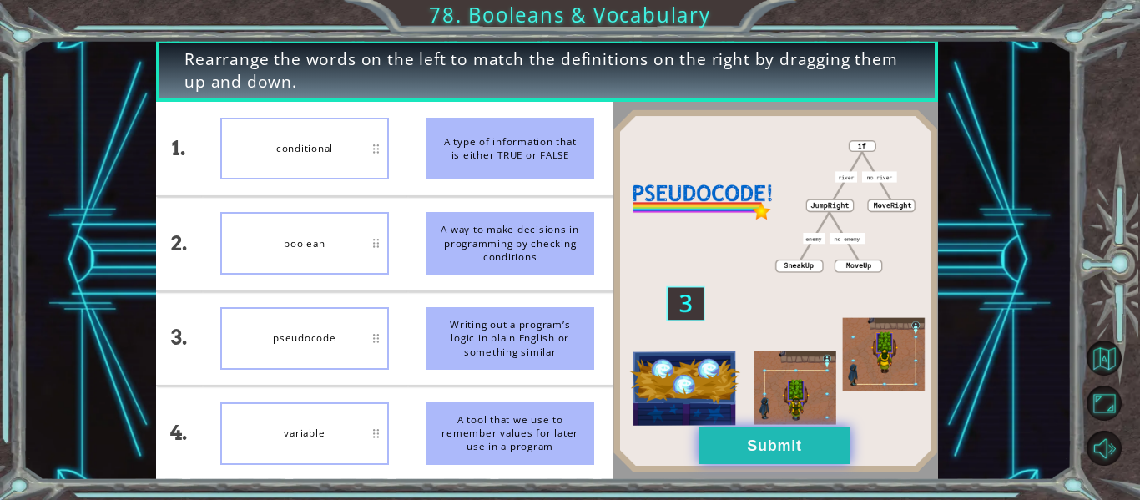
click at [796, 452] on button "Submit" at bounding box center [774, 445] width 152 height 38
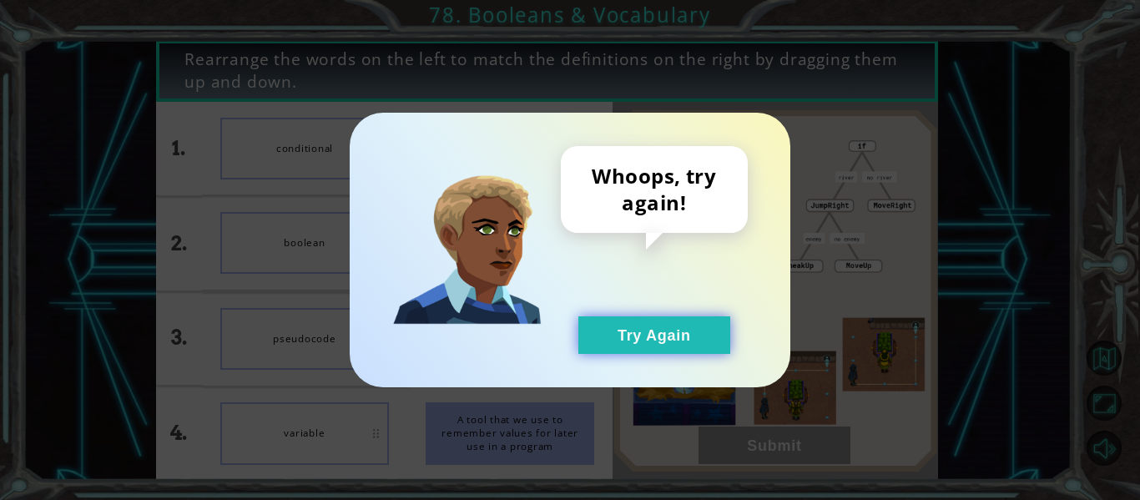
click at [643, 343] on button "Try Again" at bounding box center [654, 335] width 152 height 38
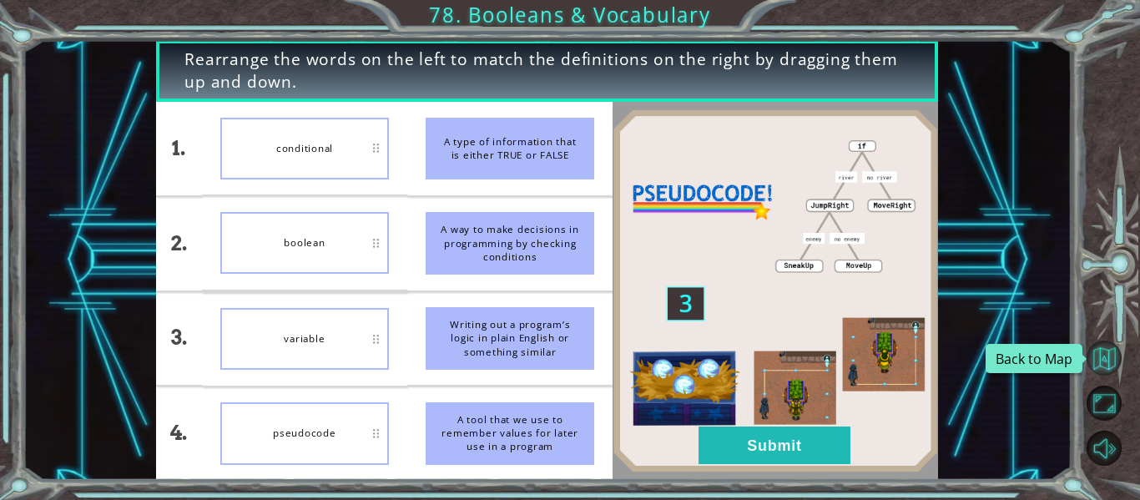
click at [1111, 356] on button "Back to Map" at bounding box center [1103, 357] width 35 height 35
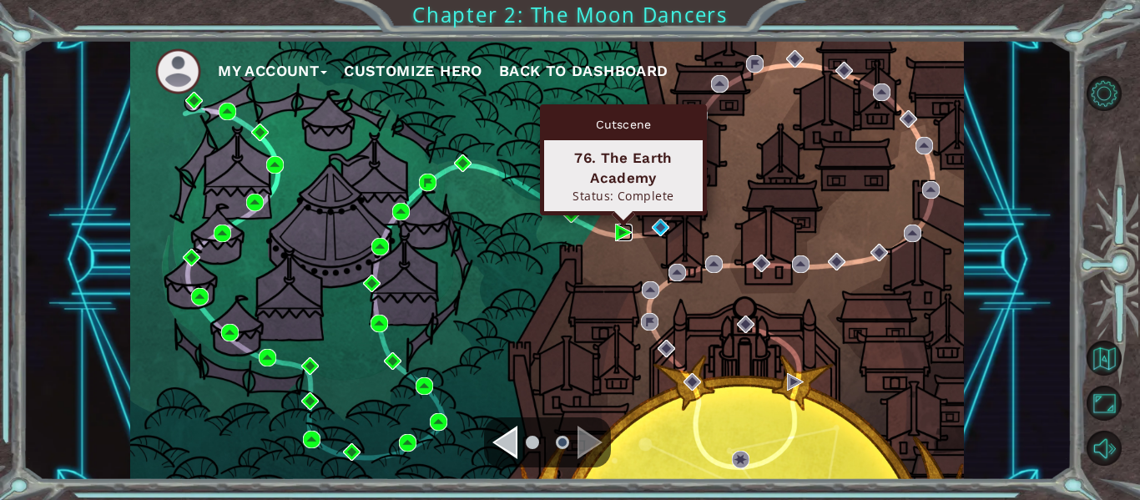
click at [618, 232] on img at bounding box center [624, 233] width 18 height 18
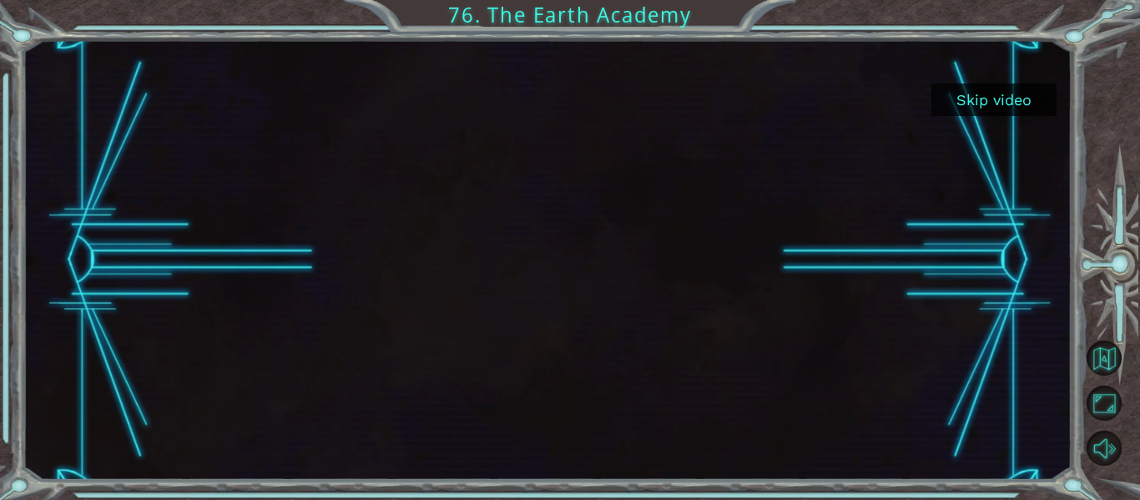
click at [1007, 103] on button "Skip video" at bounding box center [993, 99] width 125 height 33
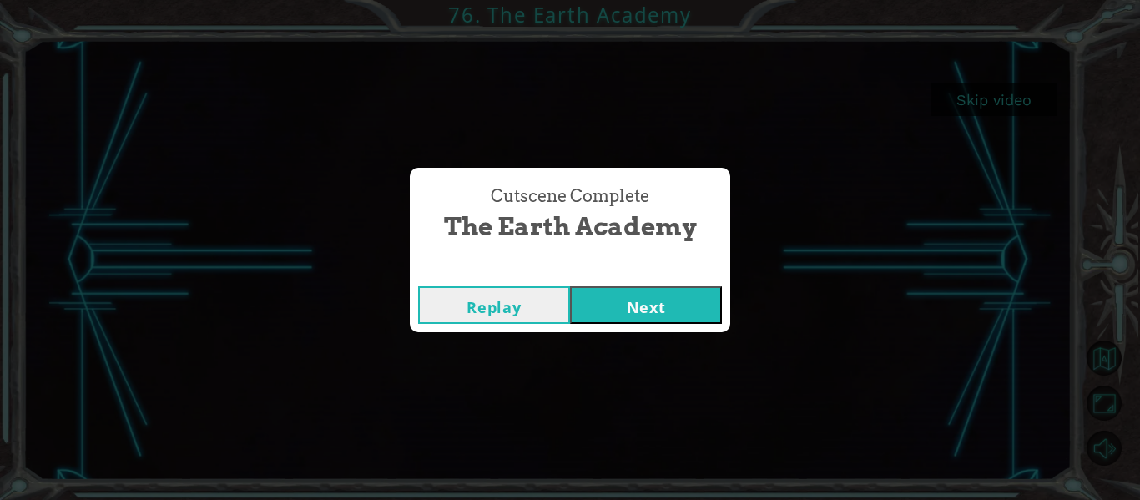
click at [621, 325] on div "Replay Next" at bounding box center [570, 305] width 320 height 54
click at [612, 314] on button "Next" at bounding box center [646, 305] width 152 height 38
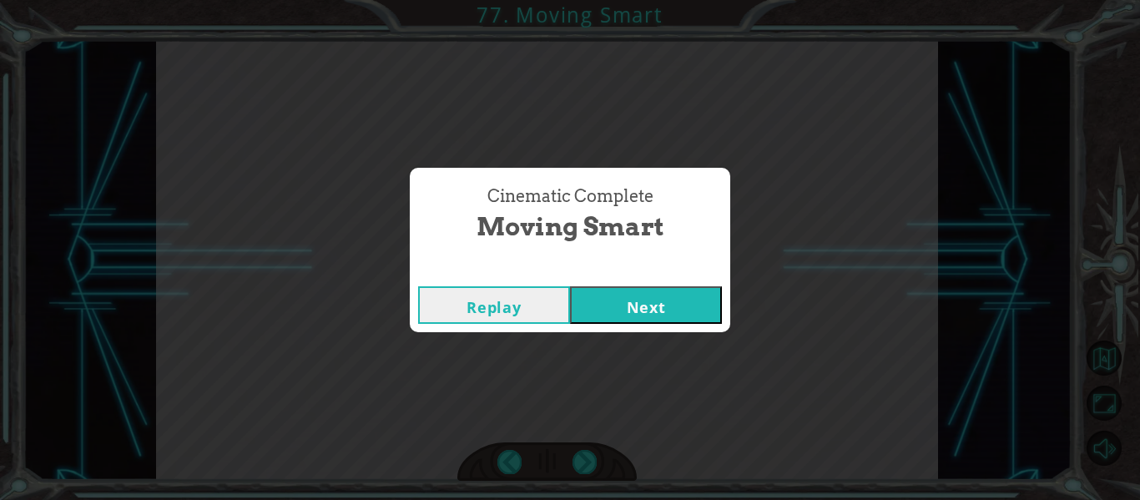
click at [620, 307] on button "Next" at bounding box center [646, 305] width 152 height 38
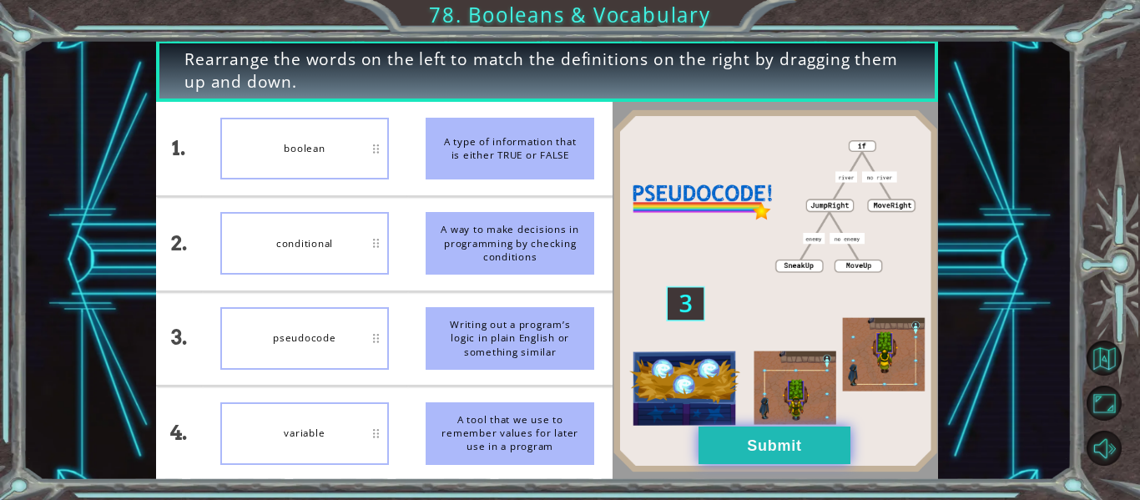
click at [731, 445] on button "Submit" at bounding box center [774, 445] width 152 height 38
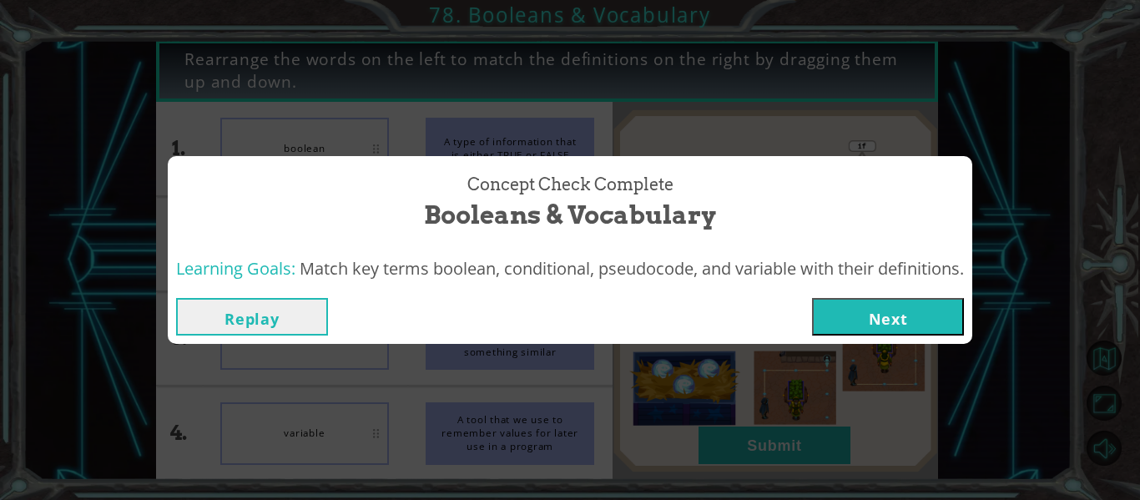
click at [883, 313] on button "Next" at bounding box center [888, 317] width 152 height 38
